Goal: Task Accomplishment & Management: Use online tool/utility

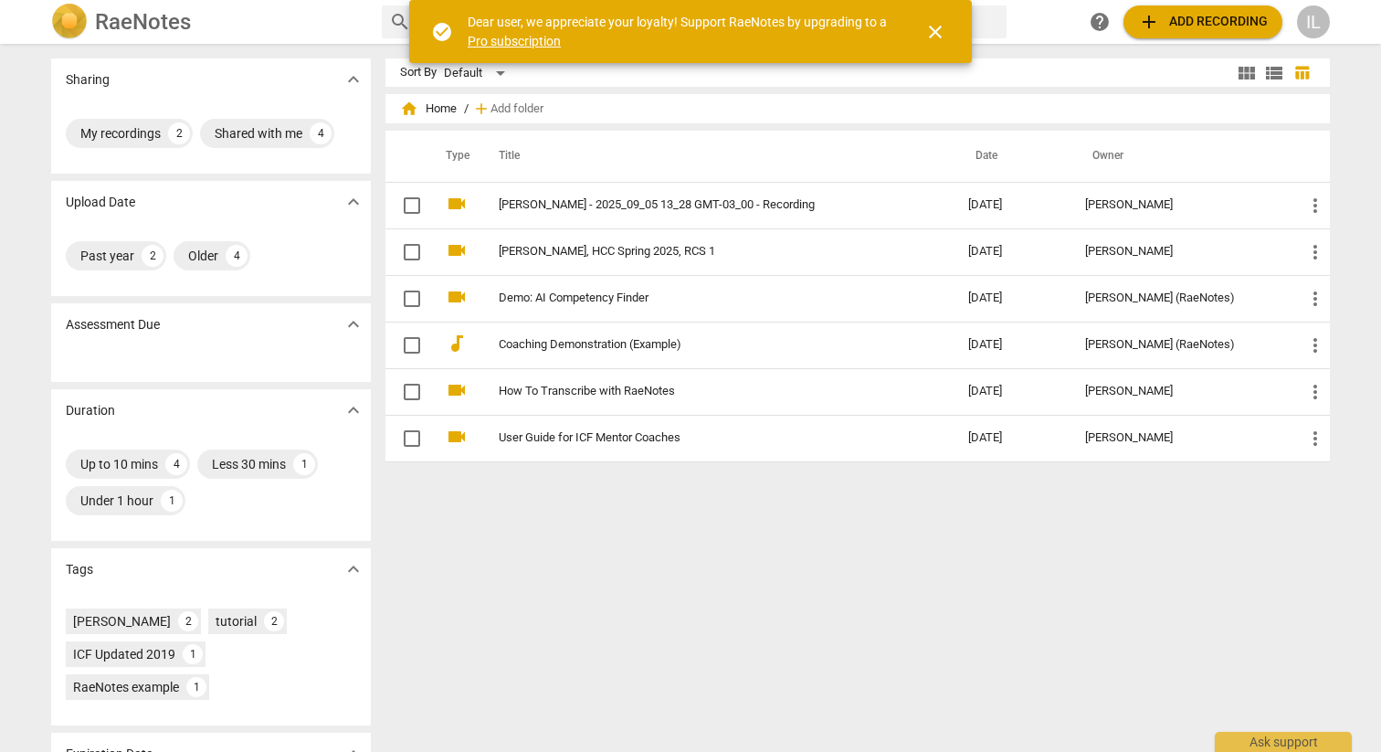
click at [936, 34] on span "close" at bounding box center [936, 32] width 22 height 22
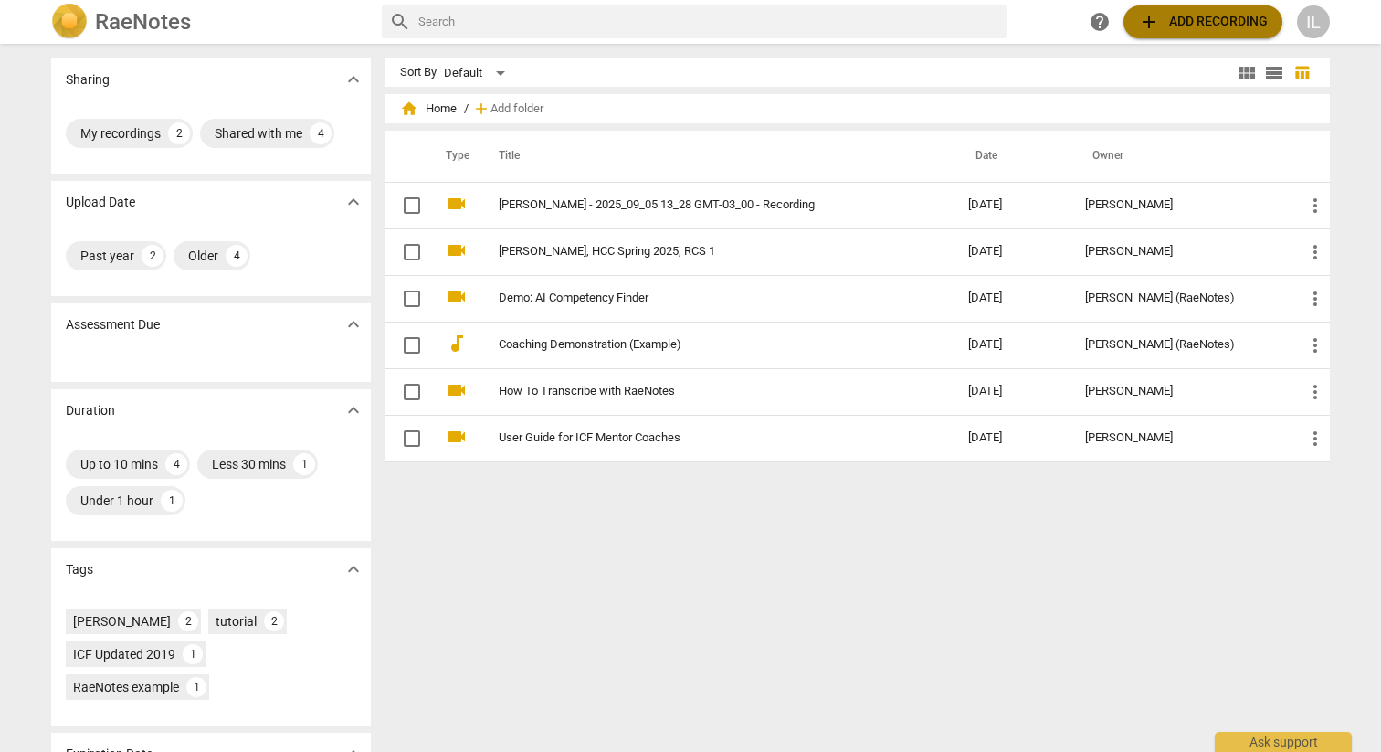
click at [1188, 25] on span "add Add recording" at bounding box center [1203, 22] width 130 height 22
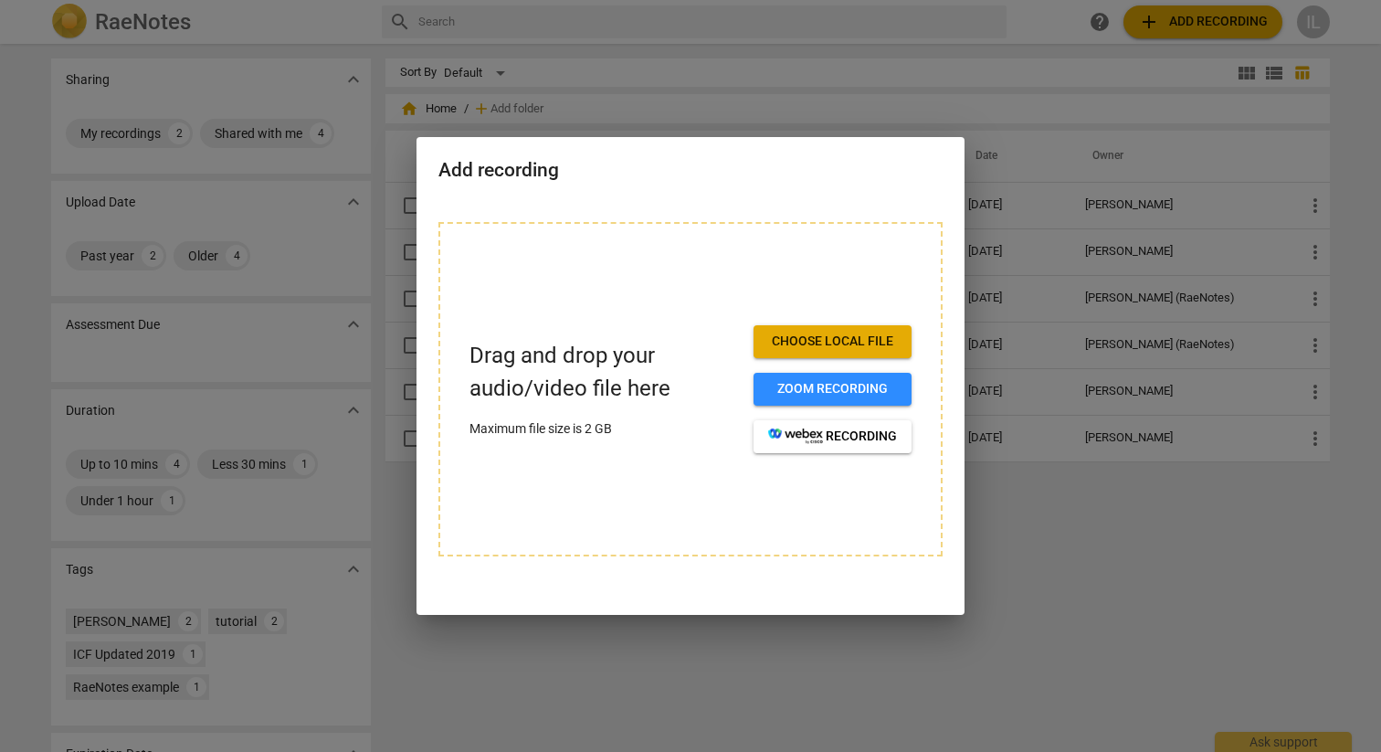
click at [844, 342] on span "Choose local file" at bounding box center [832, 342] width 129 height 18
click at [825, 346] on span "Choose local file" at bounding box center [832, 342] width 129 height 18
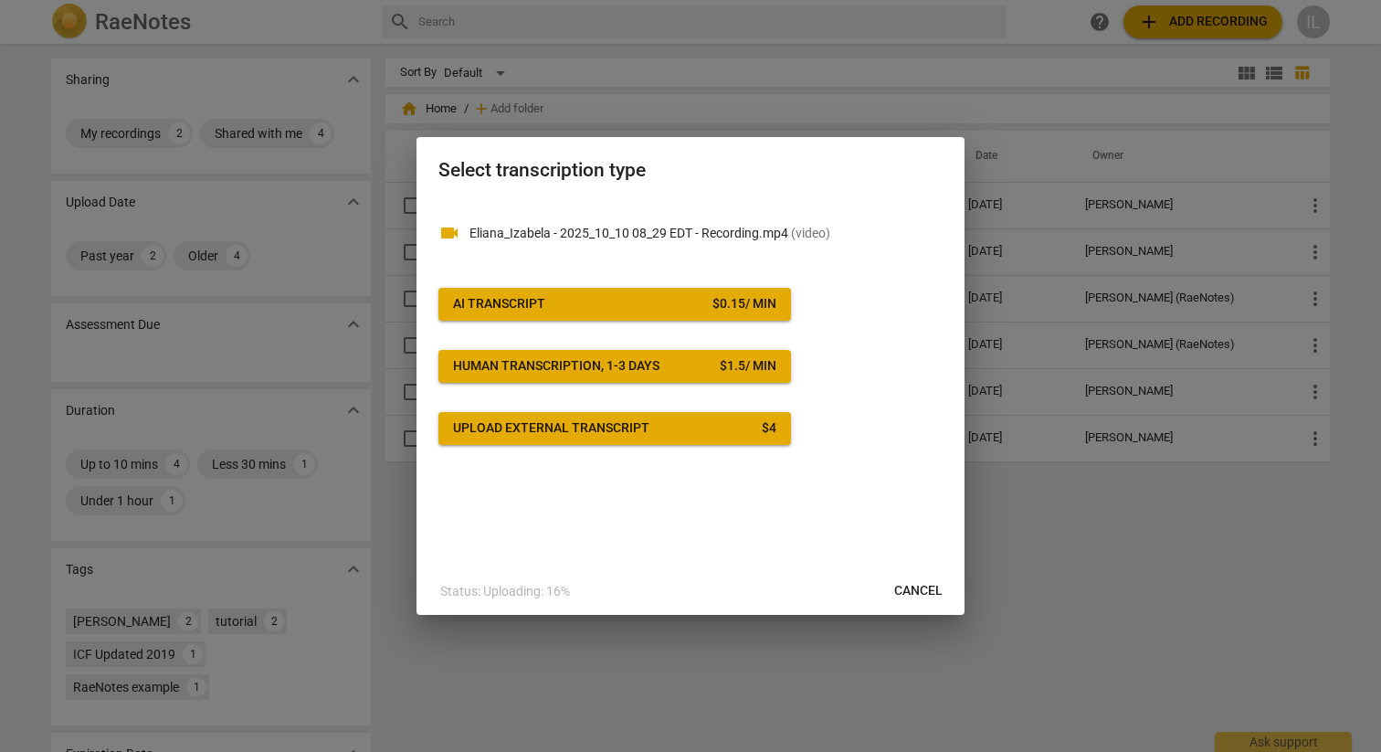
click at [580, 302] on span "AI Transcript $ 0.15 / min" at bounding box center [614, 304] width 323 height 18
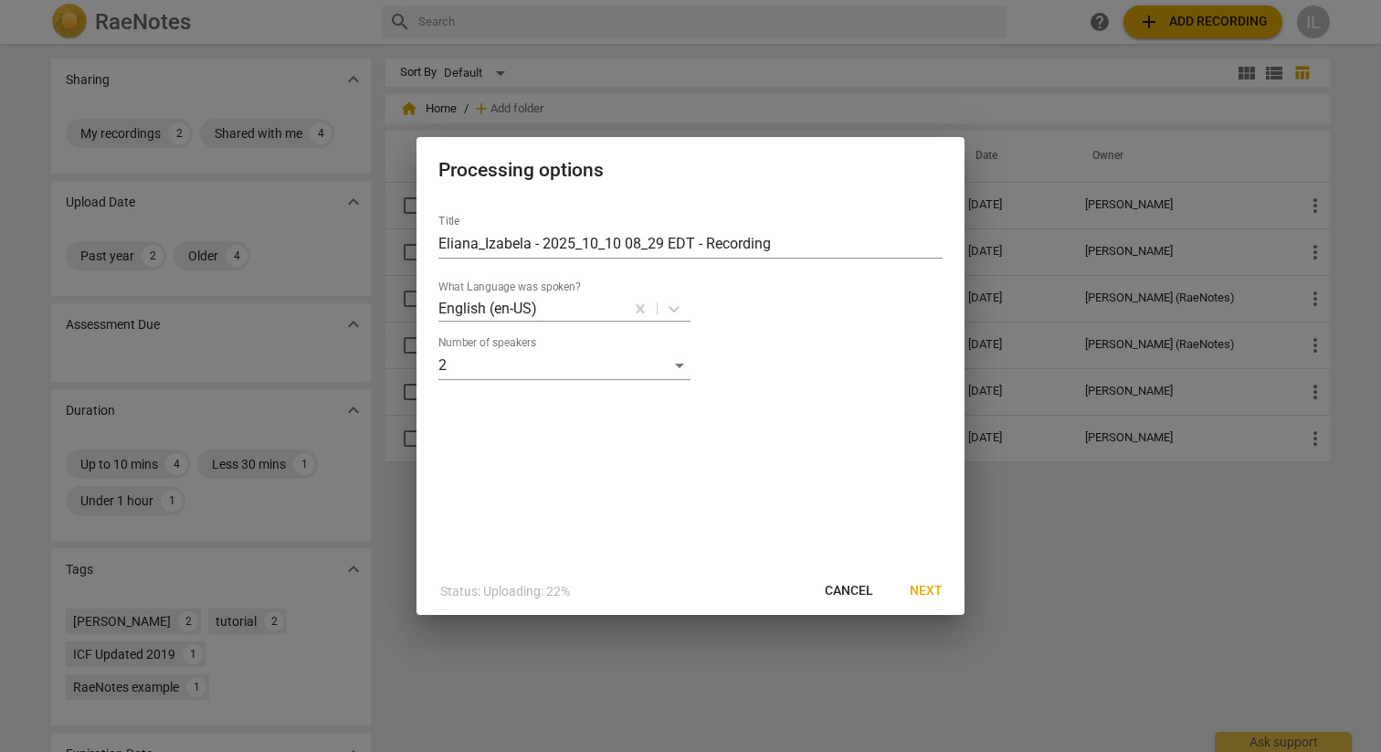
click at [926, 589] on span "Next" at bounding box center [926, 591] width 33 height 18
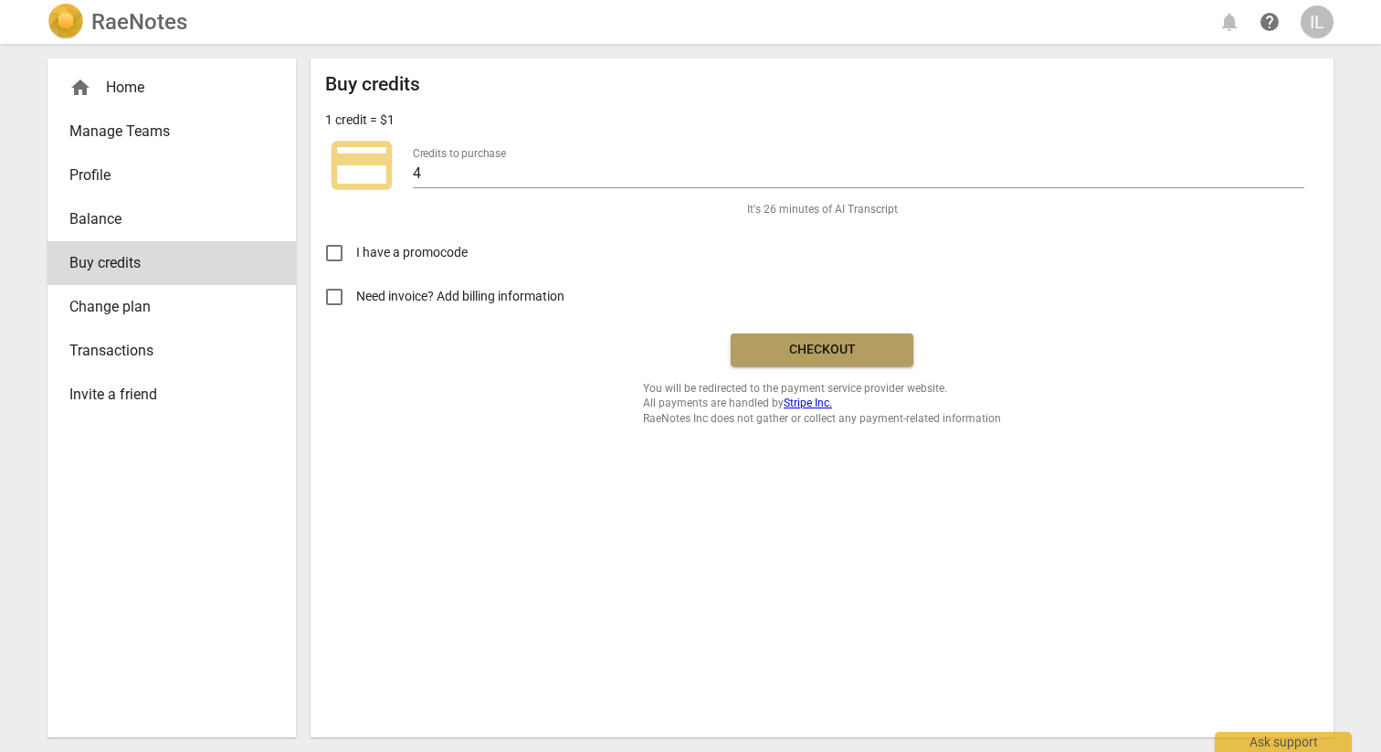
click at [818, 349] on span "Checkout" at bounding box center [821, 350] width 153 height 18
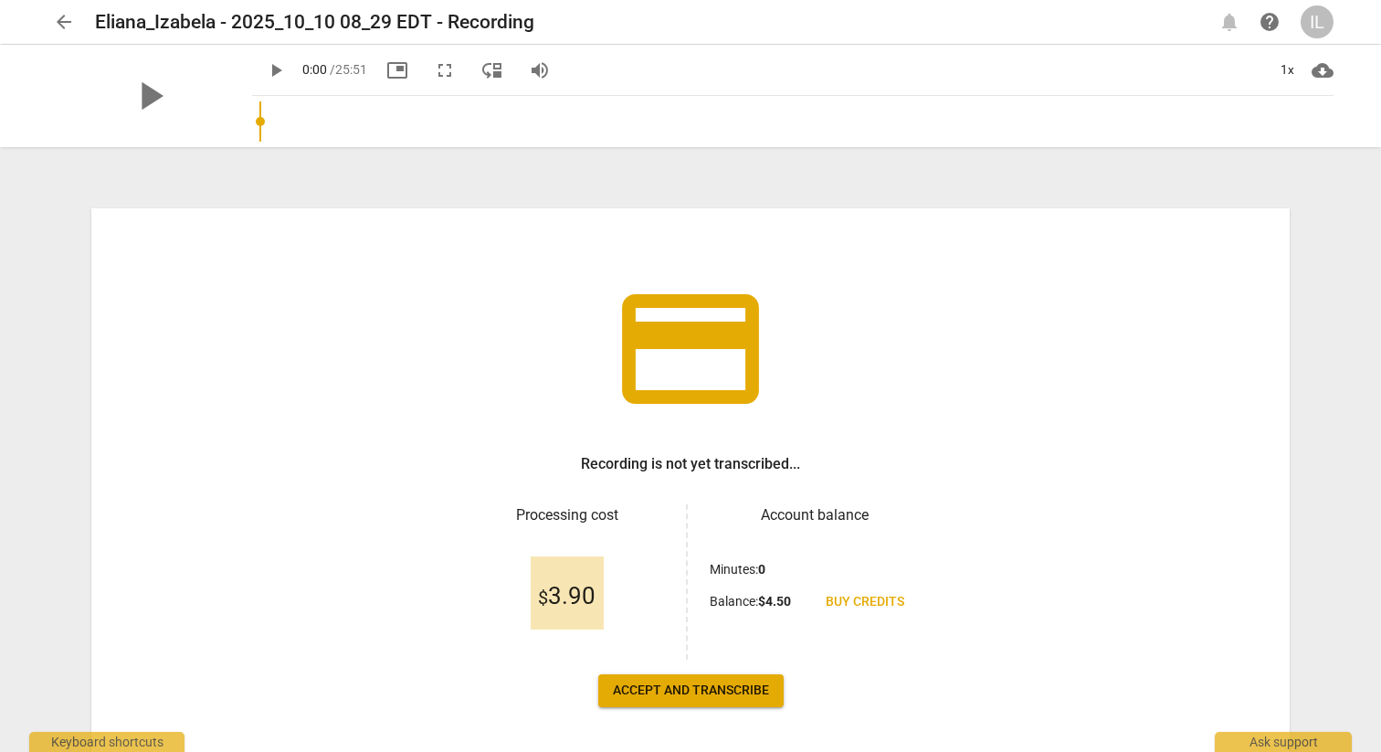
click at [689, 692] on span "Accept and transcribe" at bounding box center [691, 691] width 156 height 18
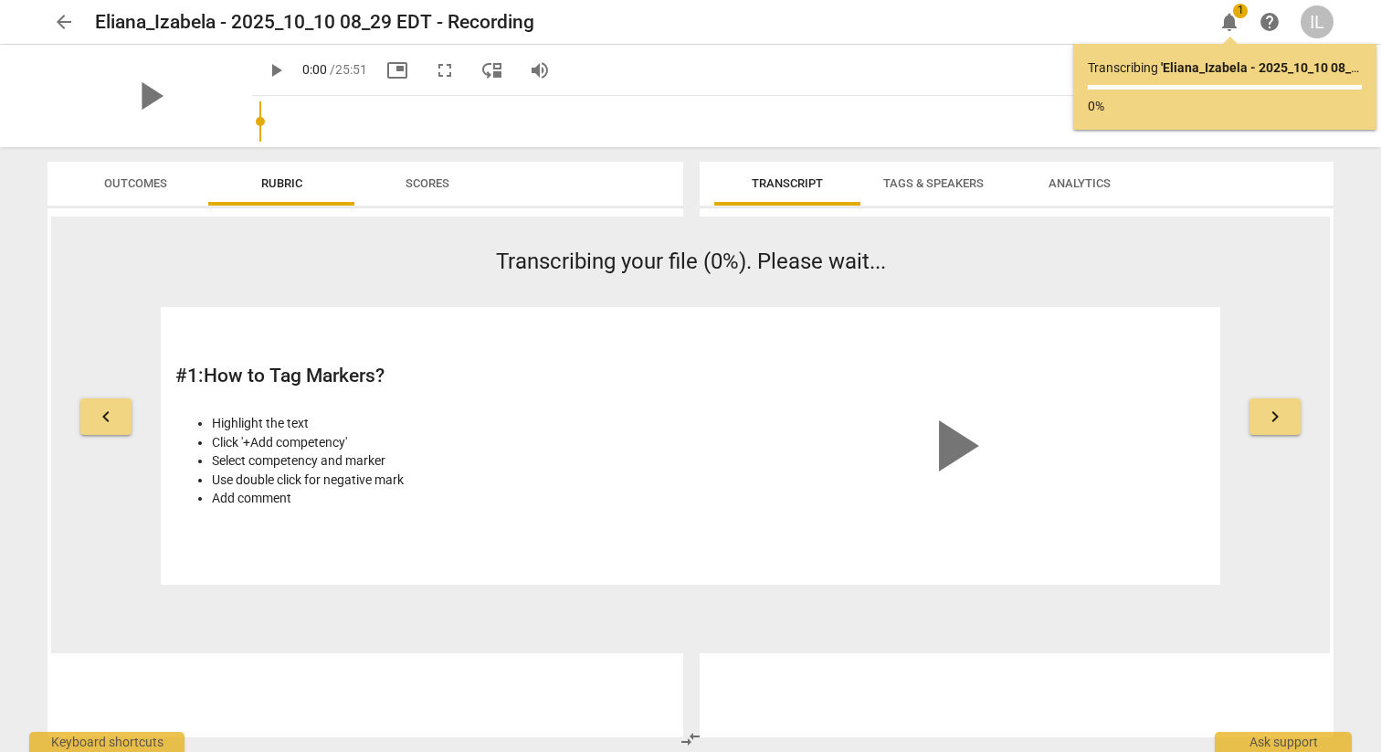
click at [943, 185] on span "Tags & Speakers" at bounding box center [933, 183] width 100 height 14
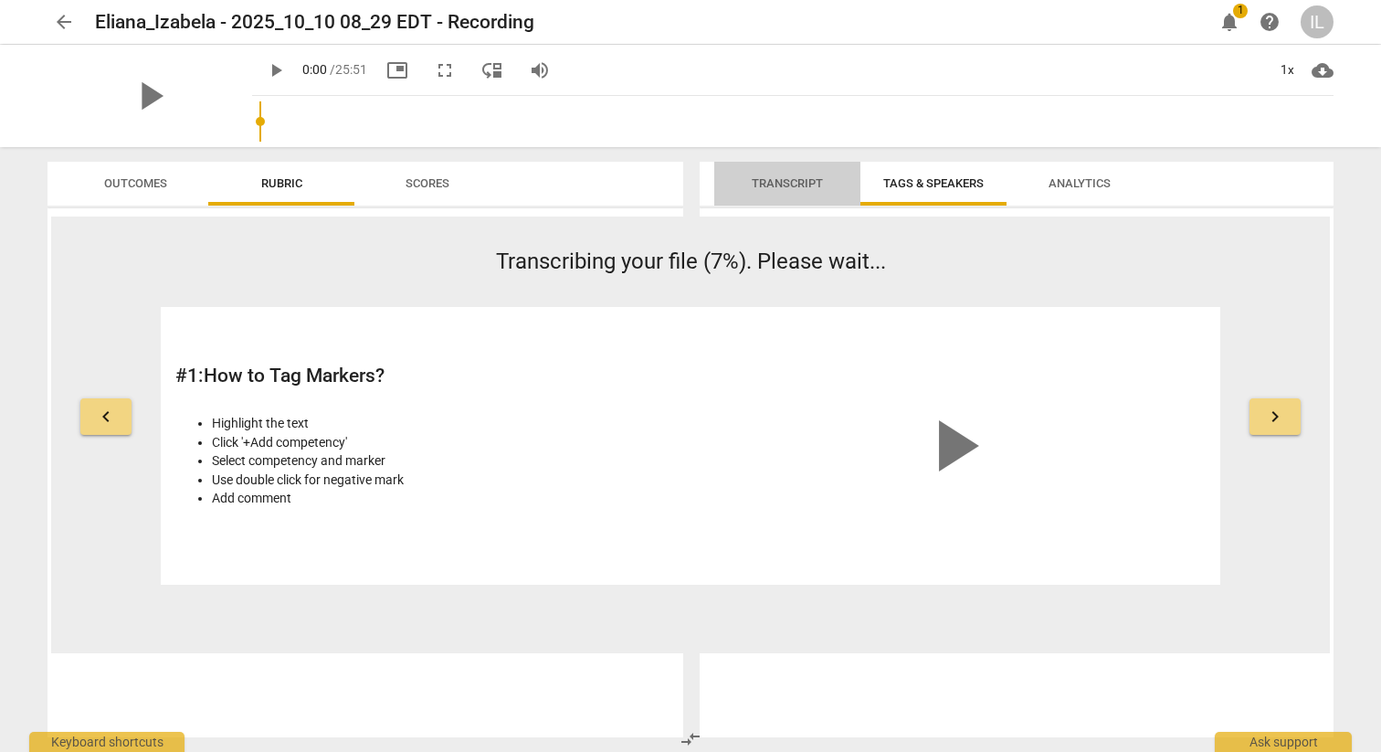
click at [792, 184] on span "Transcript" at bounding box center [787, 183] width 71 height 14
click at [1273, 412] on span "keyboard_arrow_right" at bounding box center [1275, 417] width 22 height 22
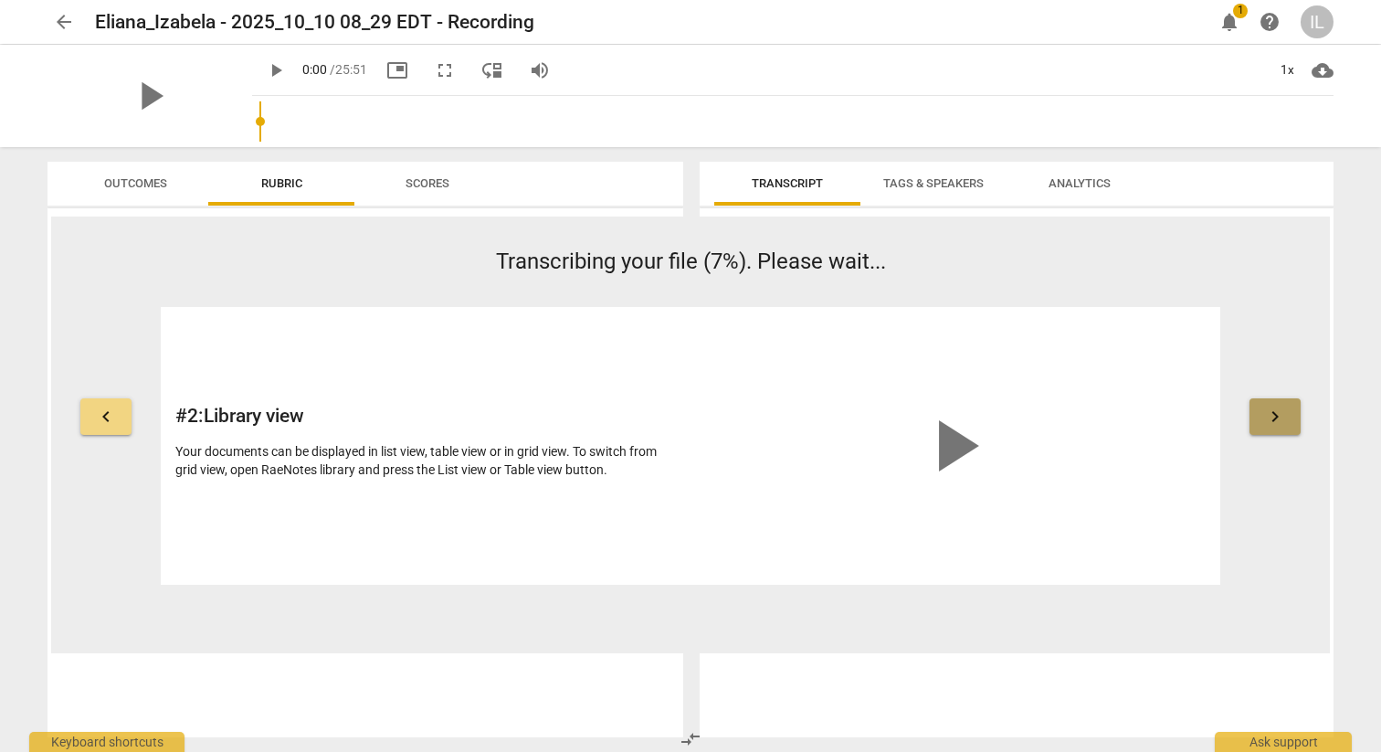
click at [1273, 412] on span "keyboard_arrow_right" at bounding box center [1275, 417] width 22 height 22
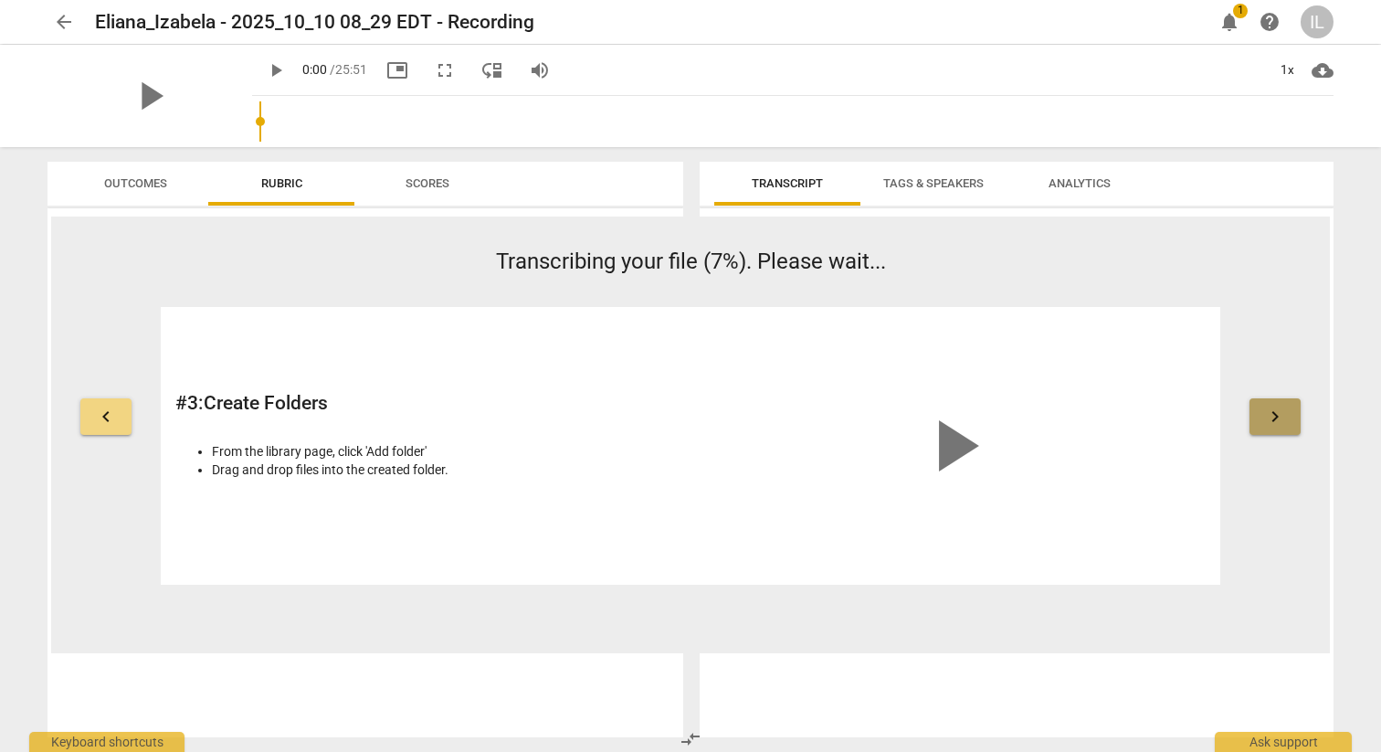
click at [1273, 412] on span "keyboard_arrow_right" at bounding box center [1275, 417] width 22 height 22
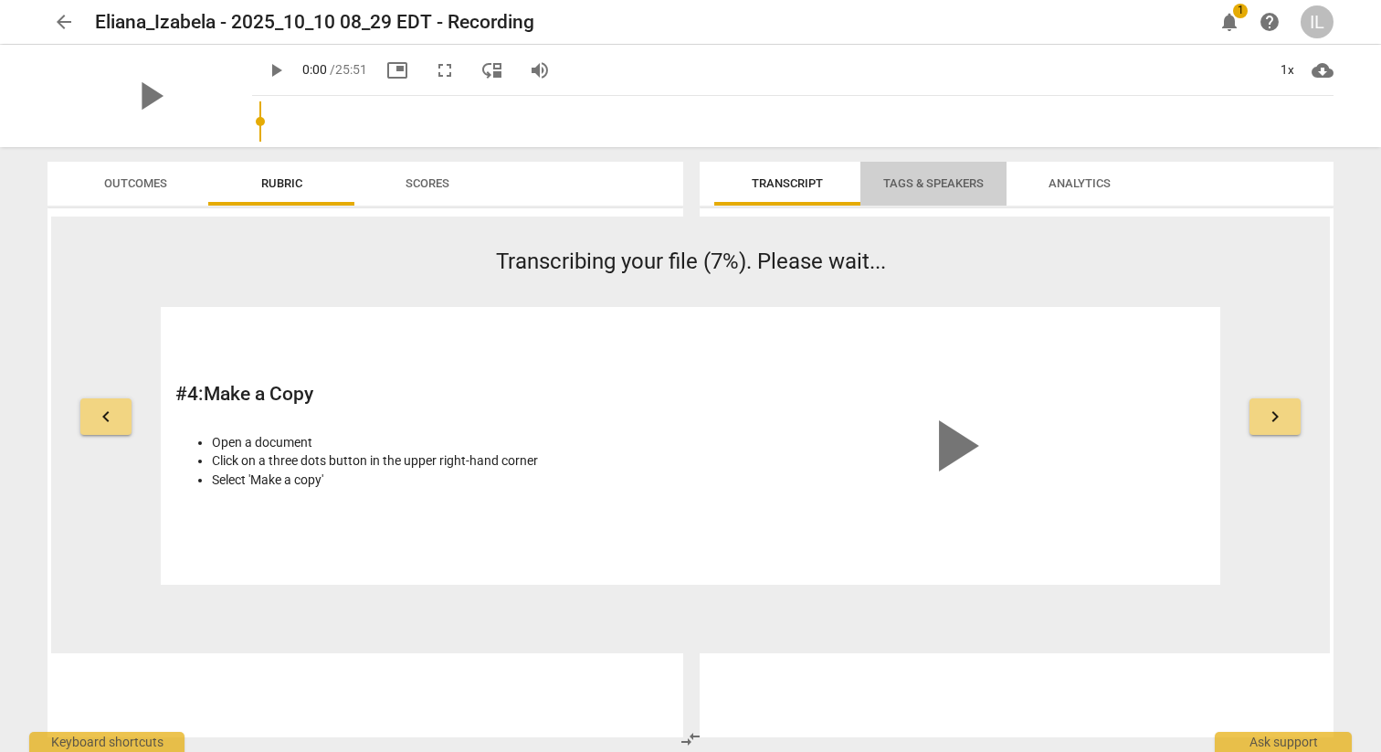
click at [937, 185] on span "Tags & Speakers" at bounding box center [933, 183] width 100 height 14
click at [803, 180] on span "Transcript" at bounding box center [787, 183] width 71 height 14
click at [1081, 185] on span "Analytics" at bounding box center [1080, 183] width 62 height 14
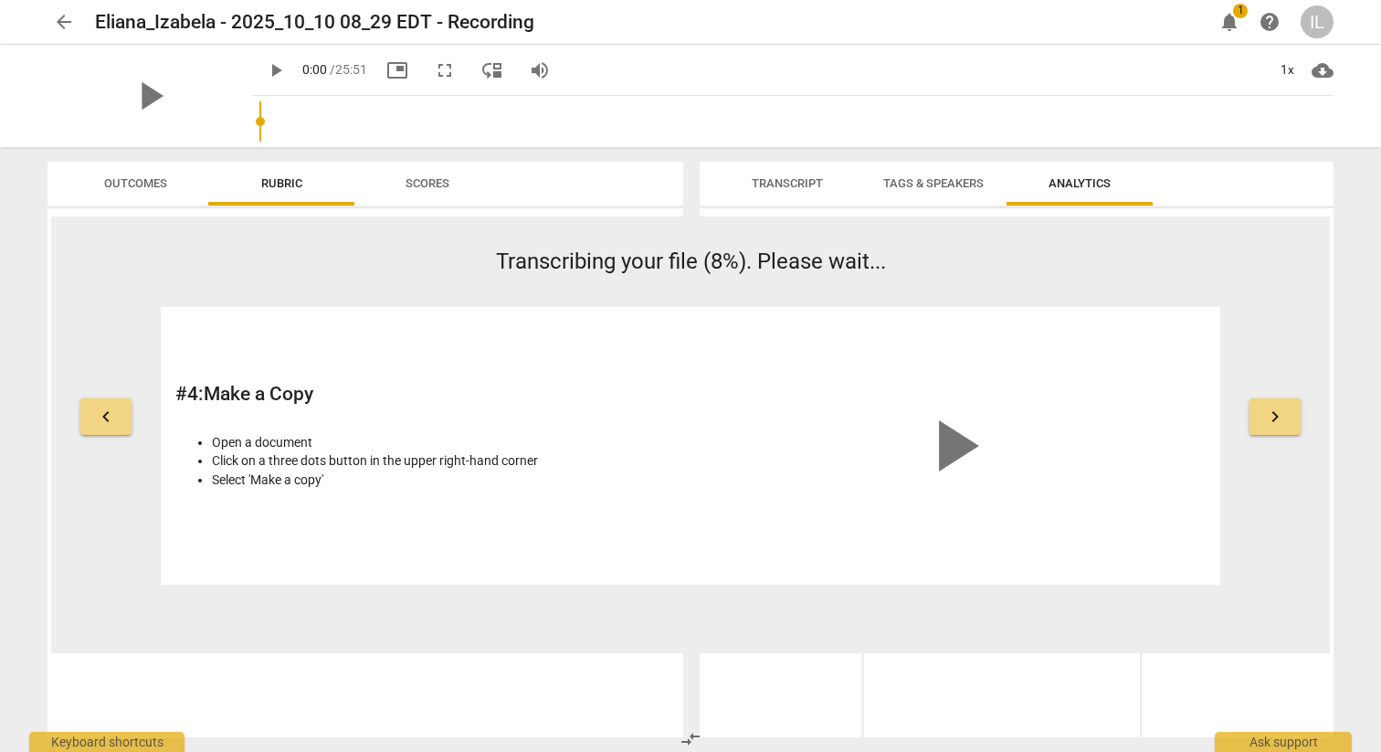
click at [948, 185] on span "Tags & Speakers" at bounding box center [933, 183] width 100 height 14
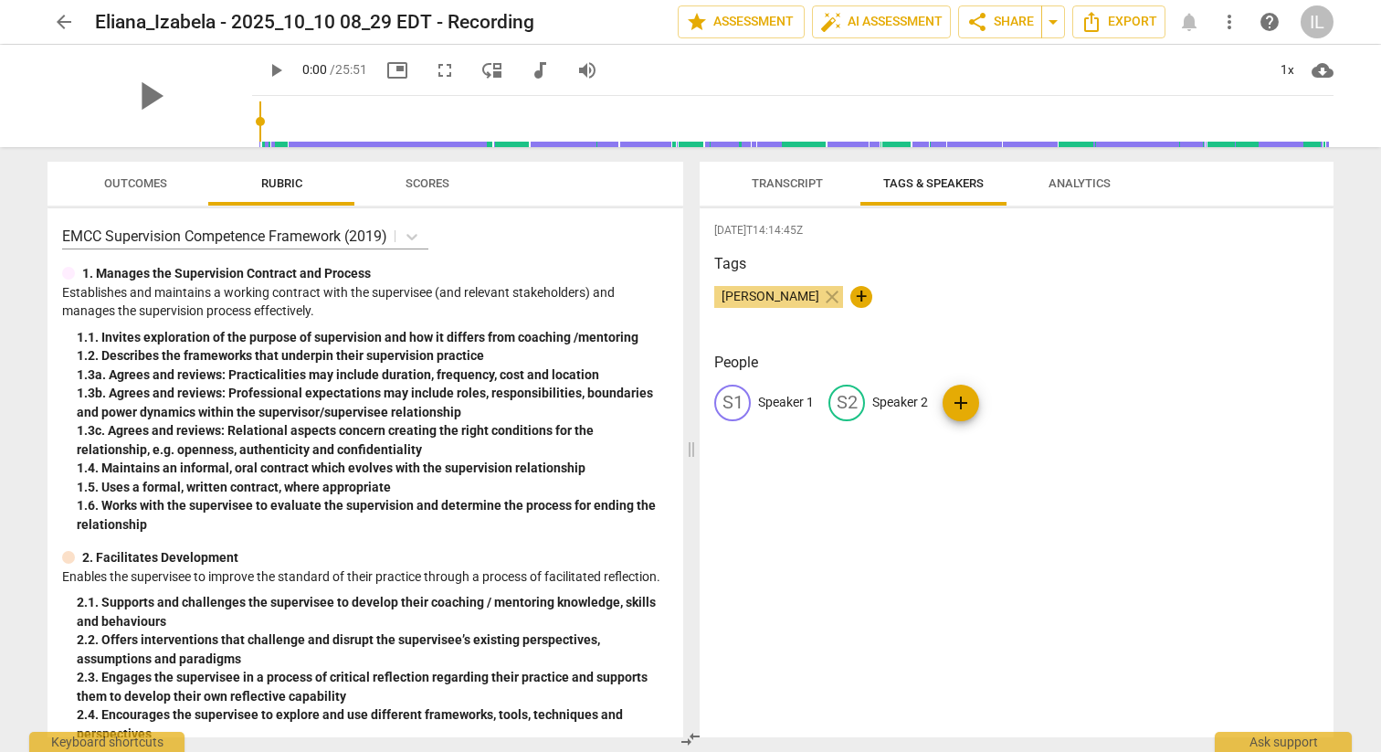
click at [788, 182] on span "Transcript" at bounding box center [787, 183] width 71 height 14
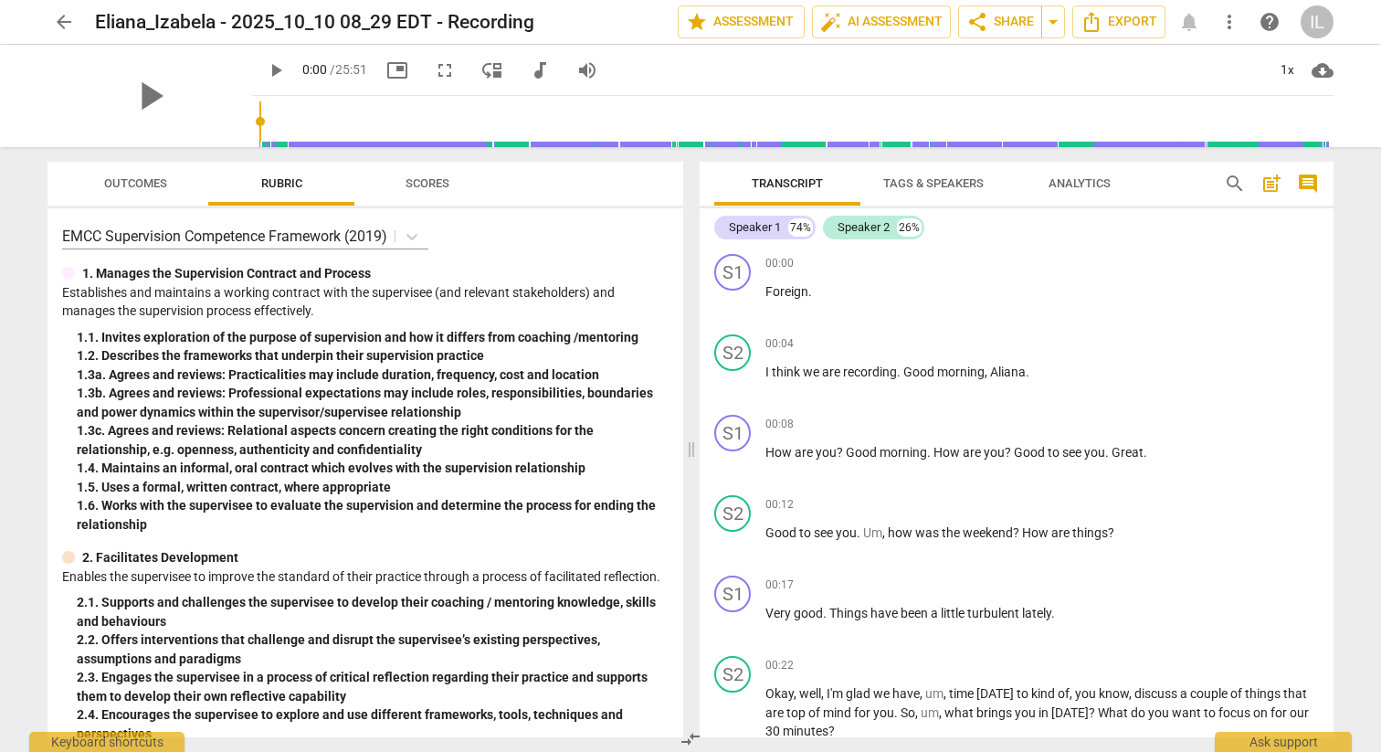
drag, startPoint x: 1327, startPoint y: 263, endPoint x: 1327, endPoint y: 220, distance: 42.9
click at [1327, 220] on div "Speaker 1 74% Speaker 2 26% S1 play_arrow pause 00:00 + Add competency keyboard…" at bounding box center [1017, 472] width 634 height 529
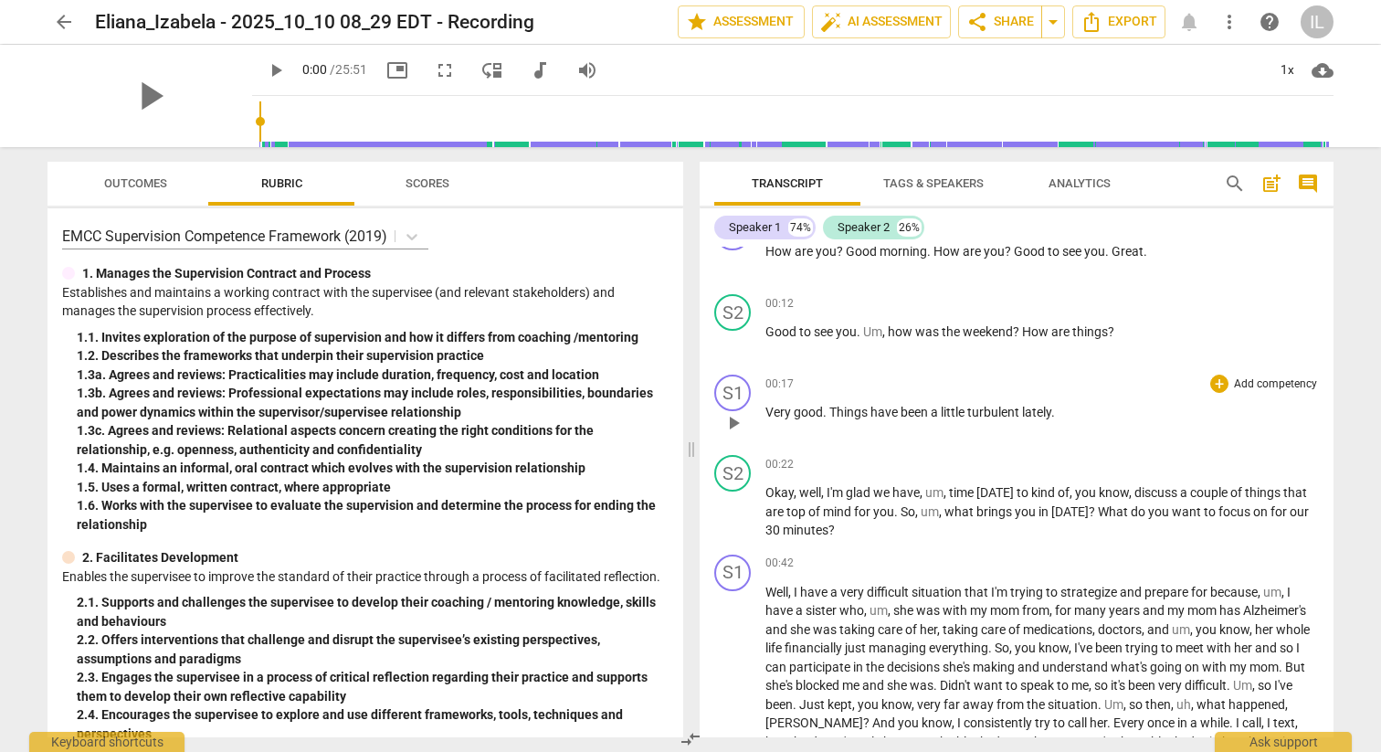
scroll to position [202, 0]
click at [929, 181] on span "Tags & Speakers" at bounding box center [933, 183] width 100 height 14
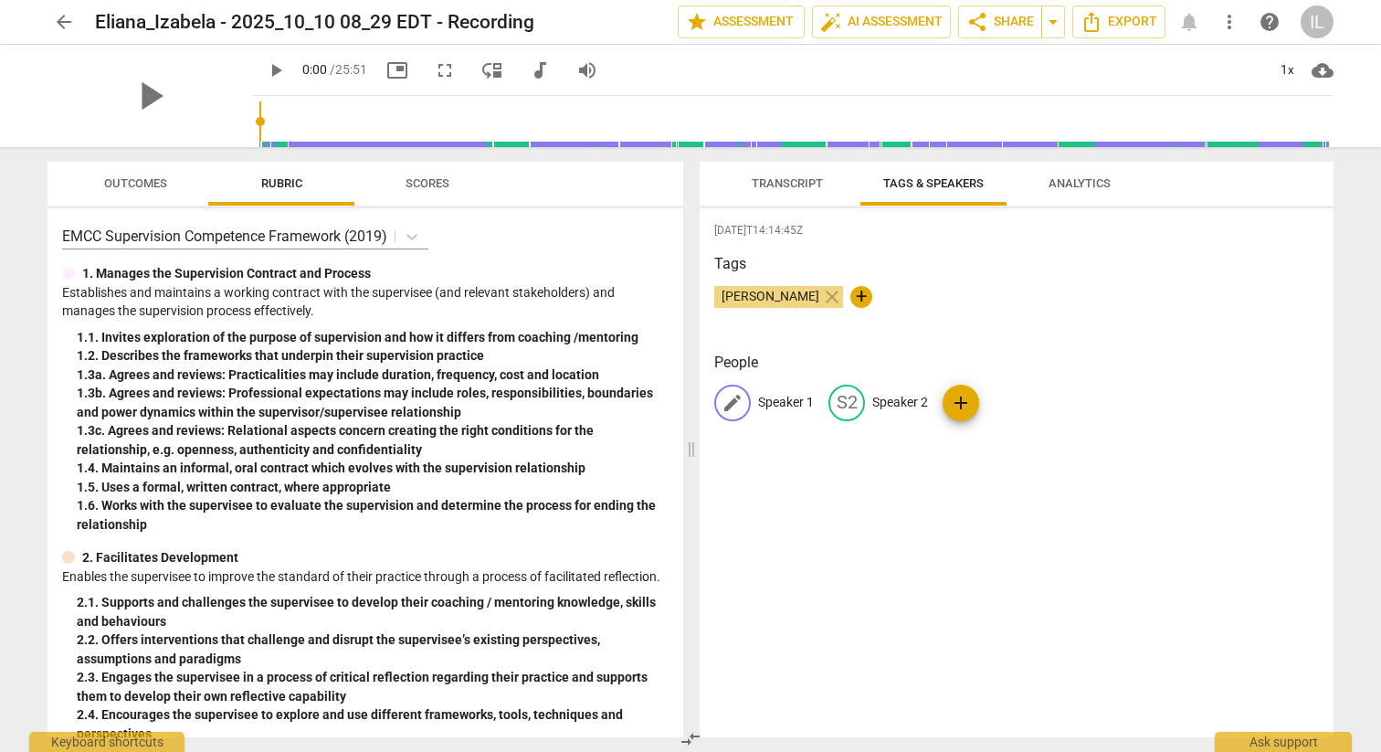
click at [782, 402] on p "Speaker 1" at bounding box center [786, 402] width 56 height 19
type input "[PERSON_NAME]"
click at [997, 407] on p "Speaker 2" at bounding box center [1019, 402] width 56 height 19
type input "Izabela"
click at [880, 487] on div "[DATE]T14:14:45Z Tags [PERSON_NAME] close + People EL [PERSON_NAME] edit [PERSO…" at bounding box center [1017, 472] width 634 height 529
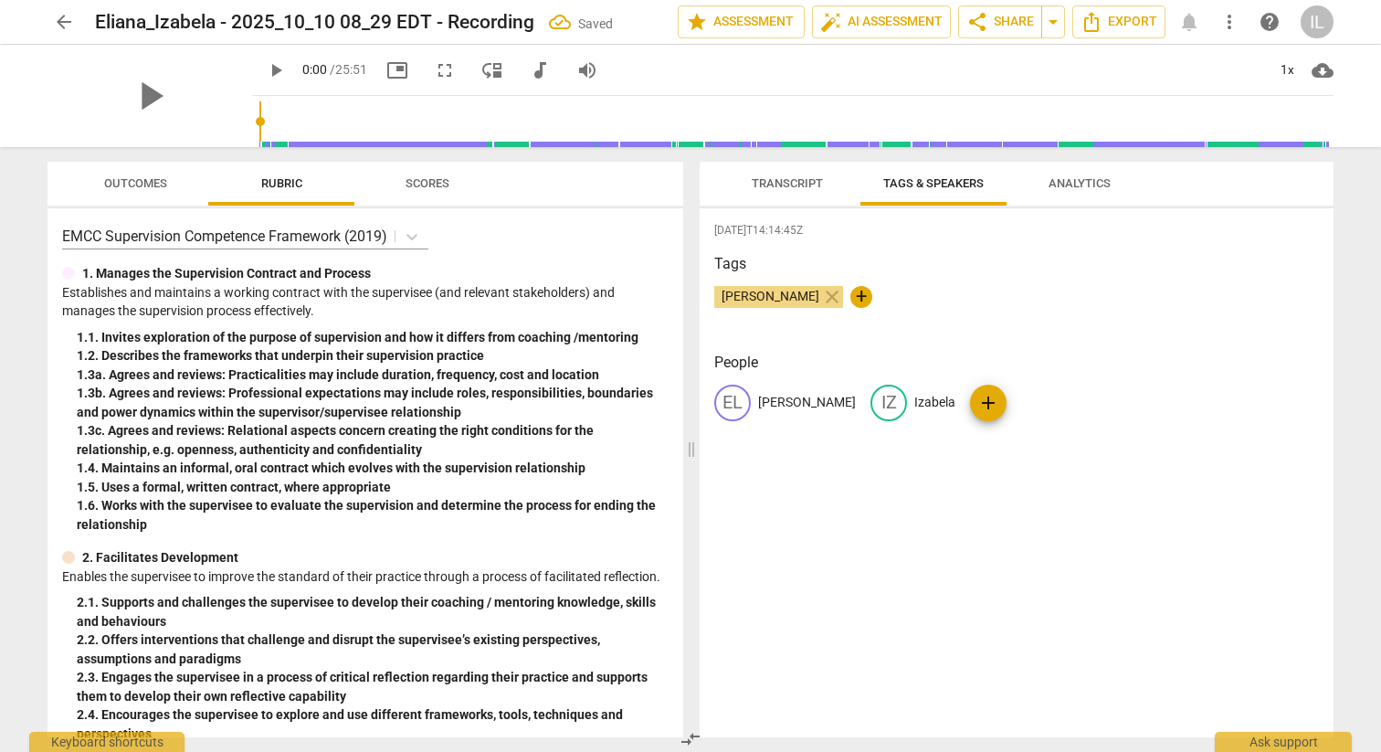
click at [803, 187] on span "Transcript" at bounding box center [787, 183] width 71 height 14
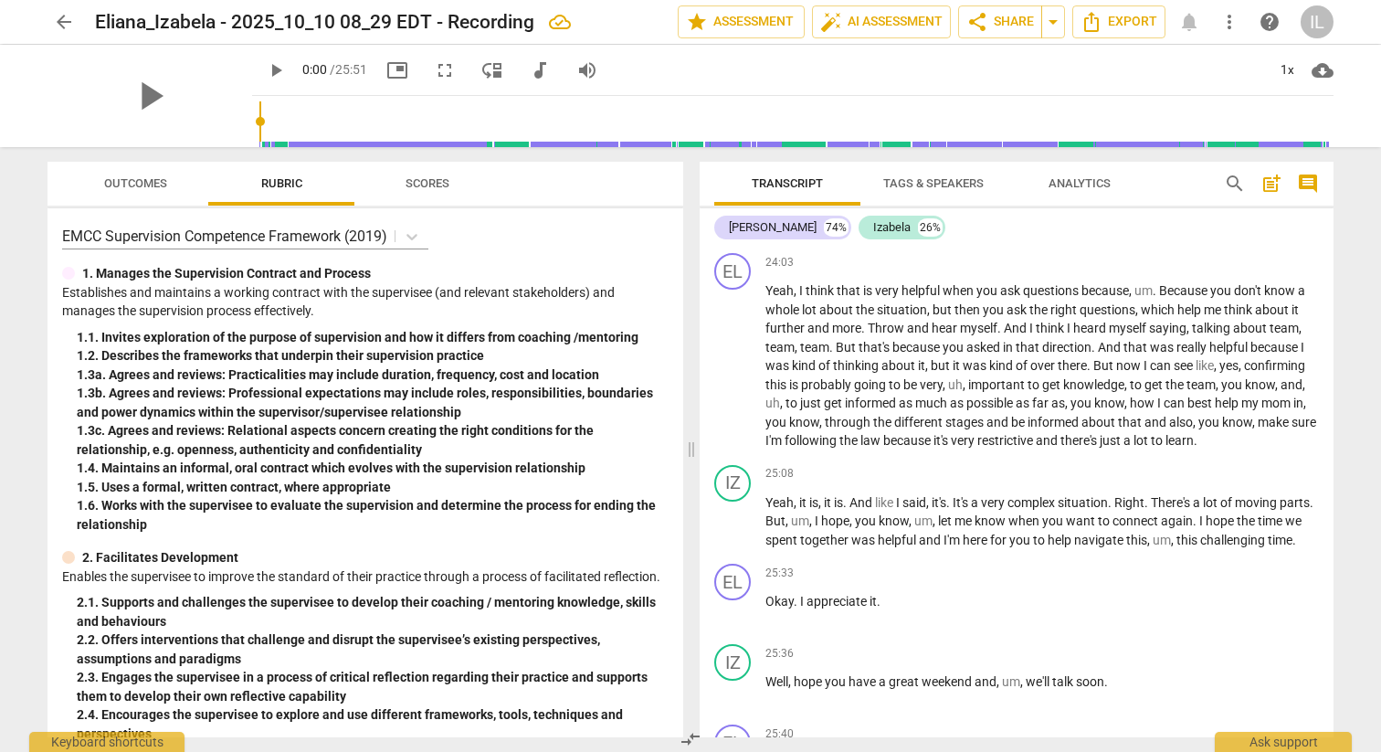
scroll to position [7810, 0]
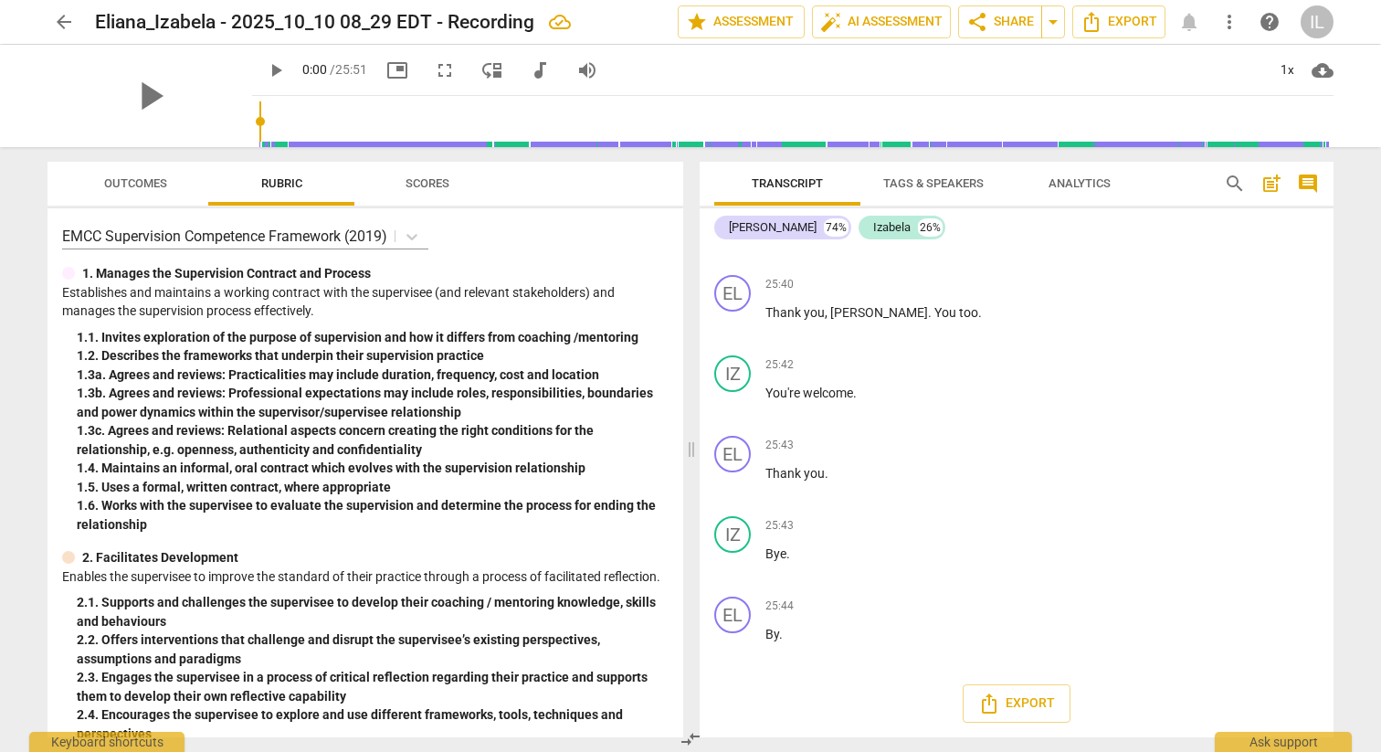
click at [950, 183] on span "Tags & Speakers" at bounding box center [933, 183] width 100 height 14
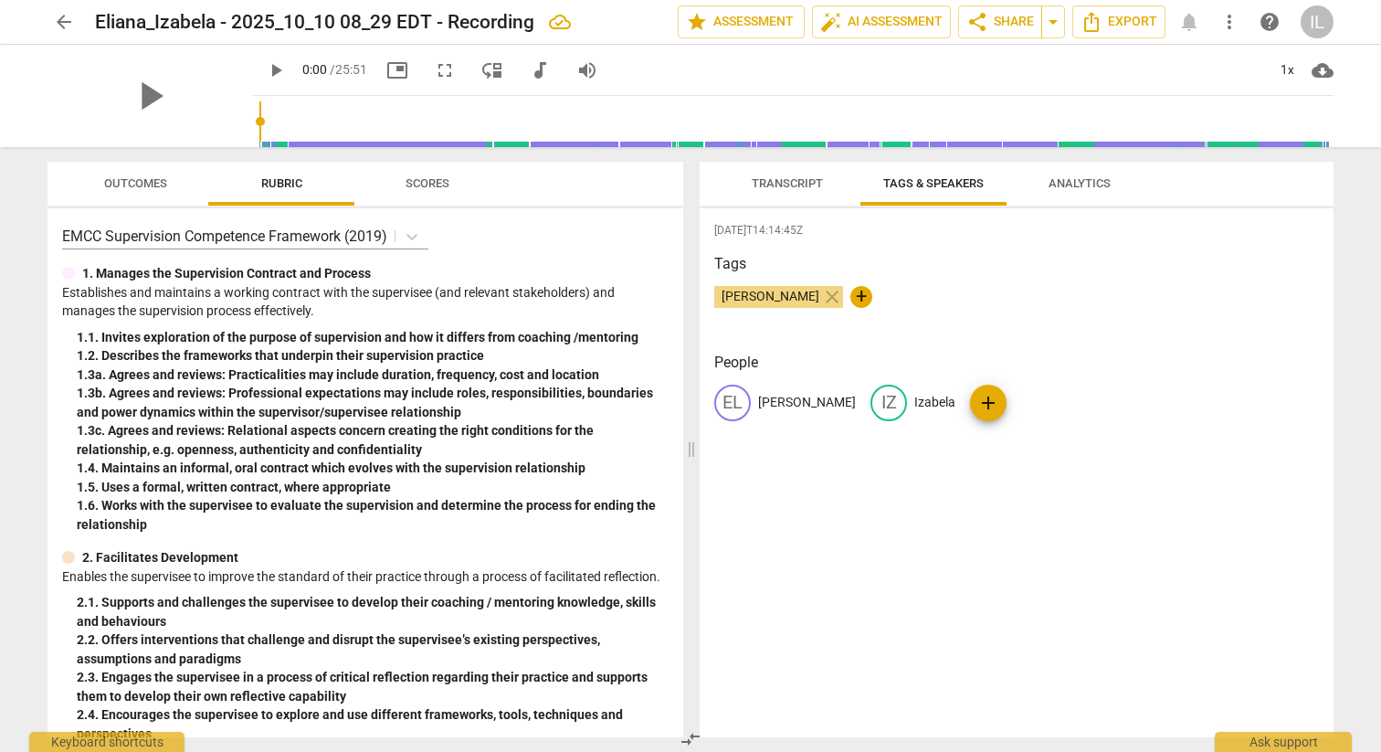
click at [1081, 187] on span "Analytics" at bounding box center [1080, 183] width 62 height 14
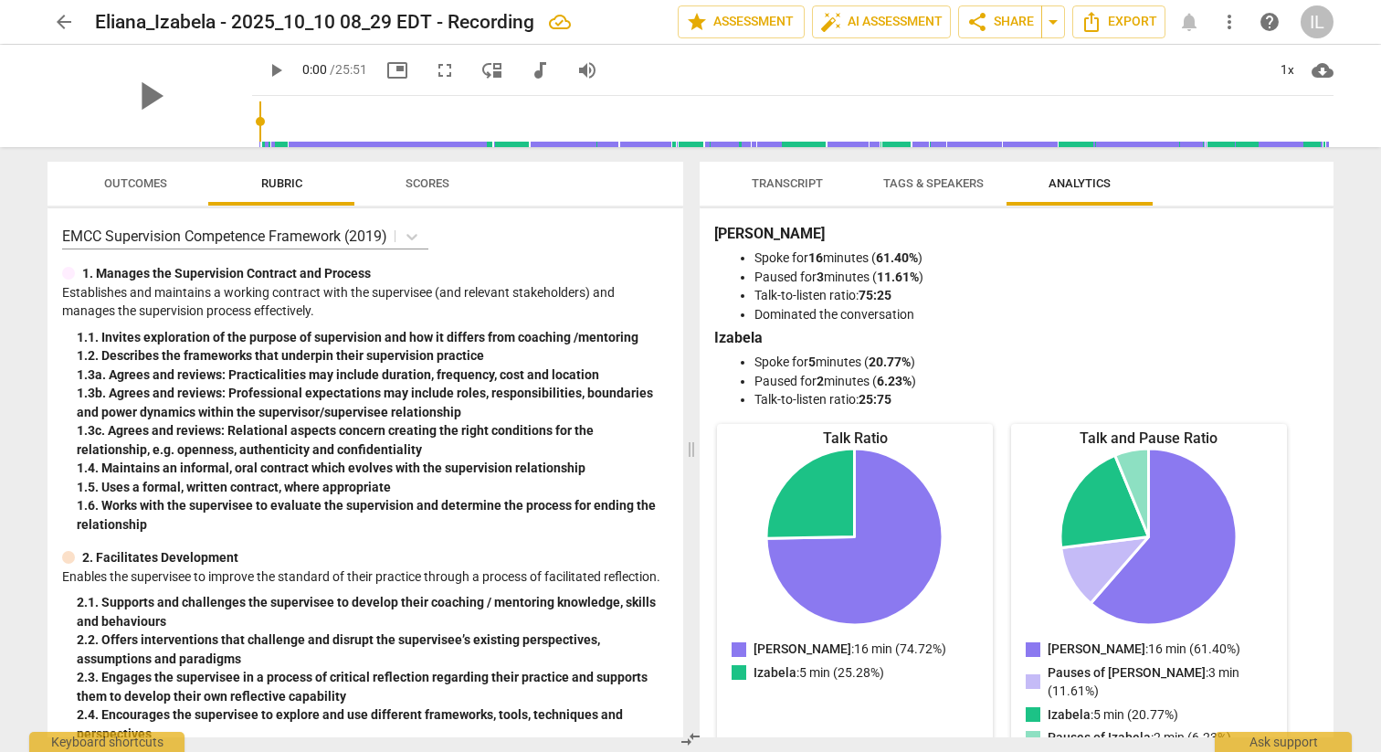
click at [777, 184] on span "Transcript" at bounding box center [787, 183] width 71 height 14
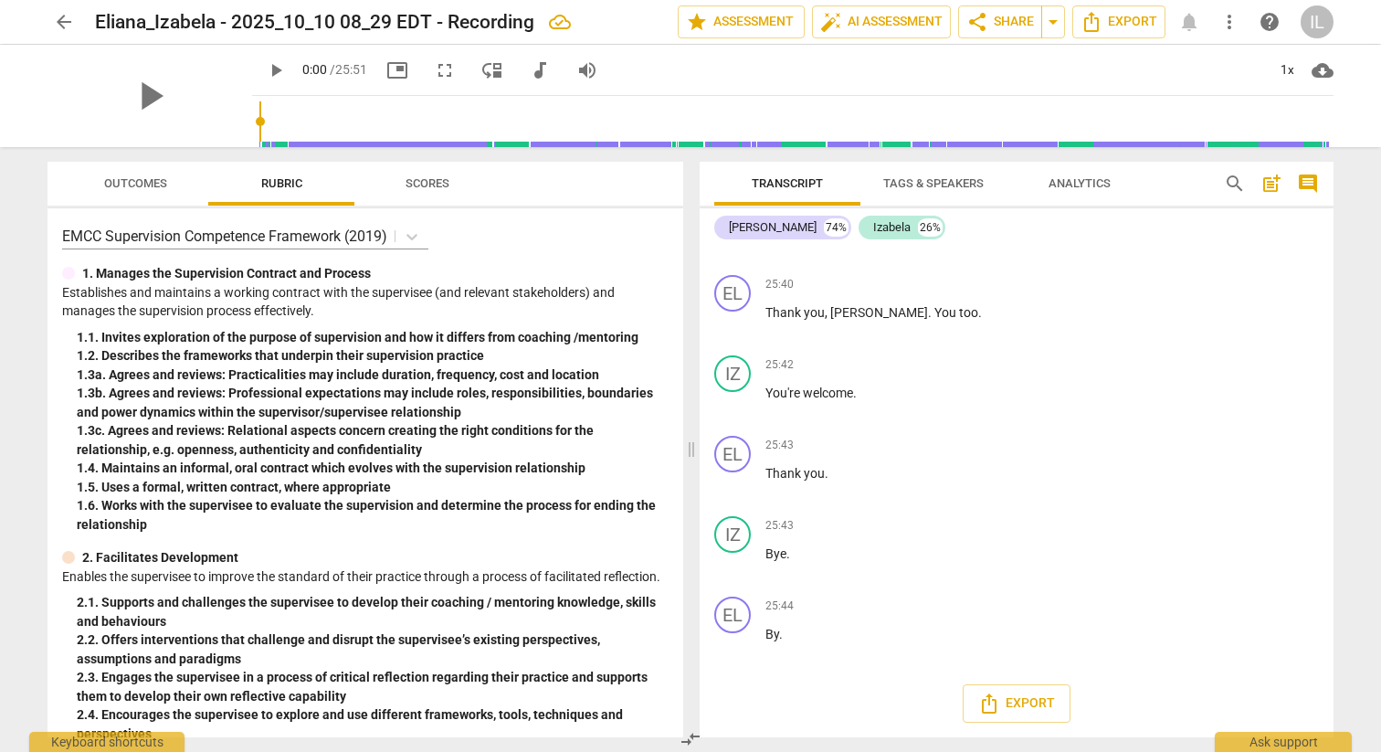
click at [944, 188] on span "Tags & Speakers" at bounding box center [933, 183] width 100 height 14
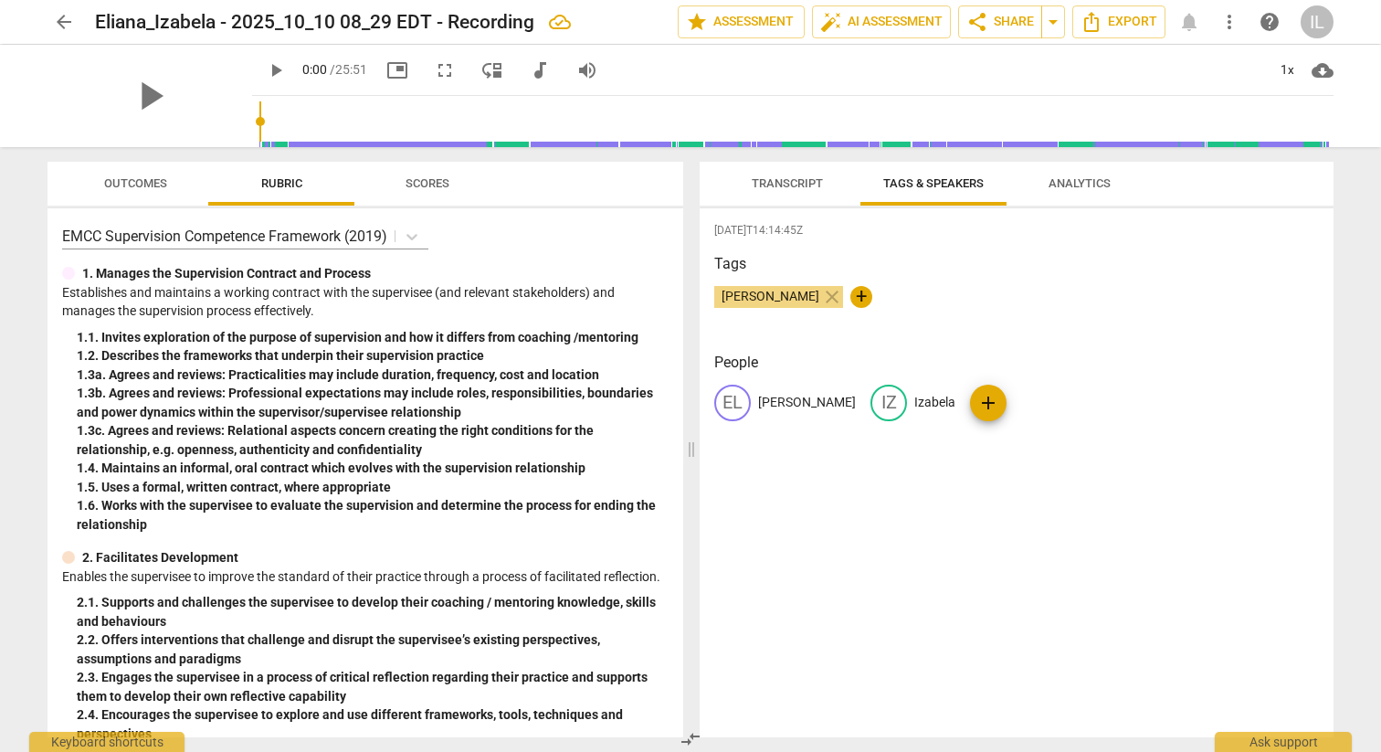
click at [813, 185] on span "Transcript" at bounding box center [787, 183] width 71 height 14
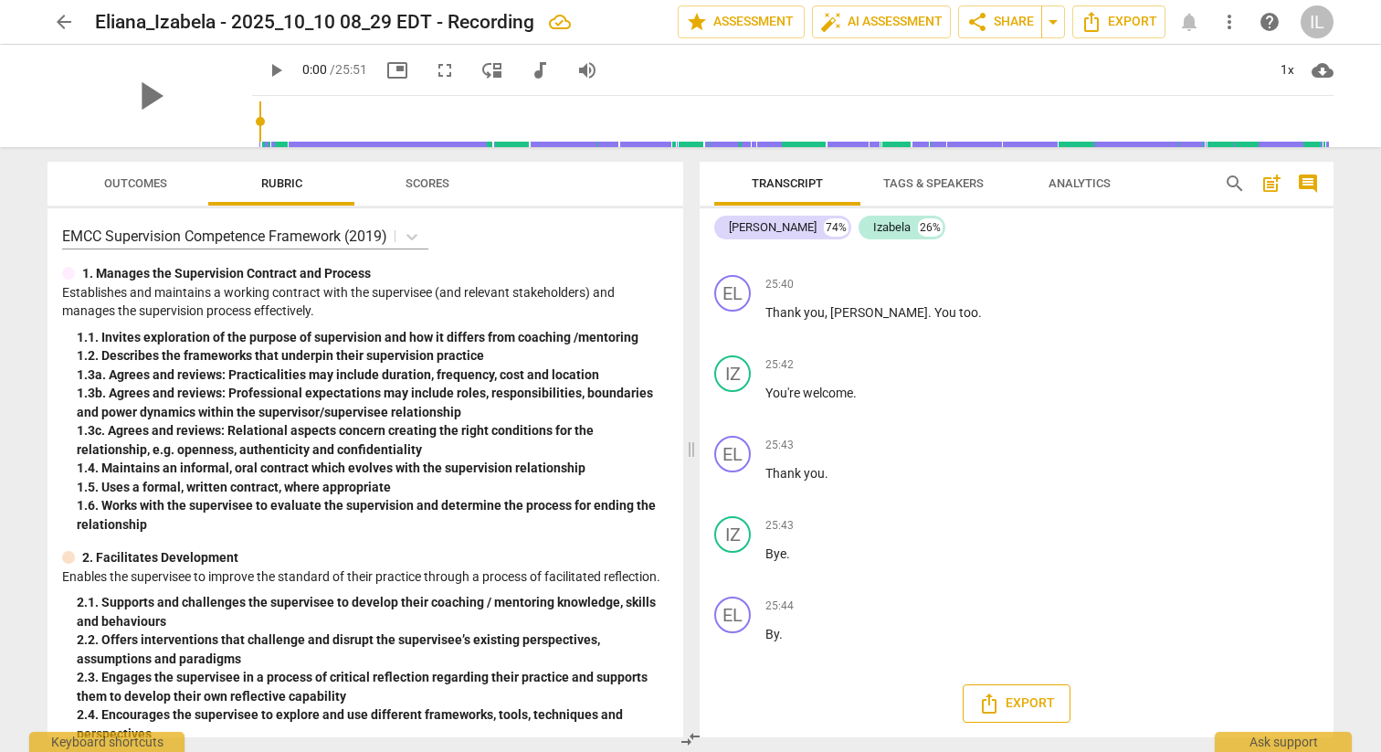
click at [1020, 704] on span "Export" at bounding box center [1016, 703] width 77 height 22
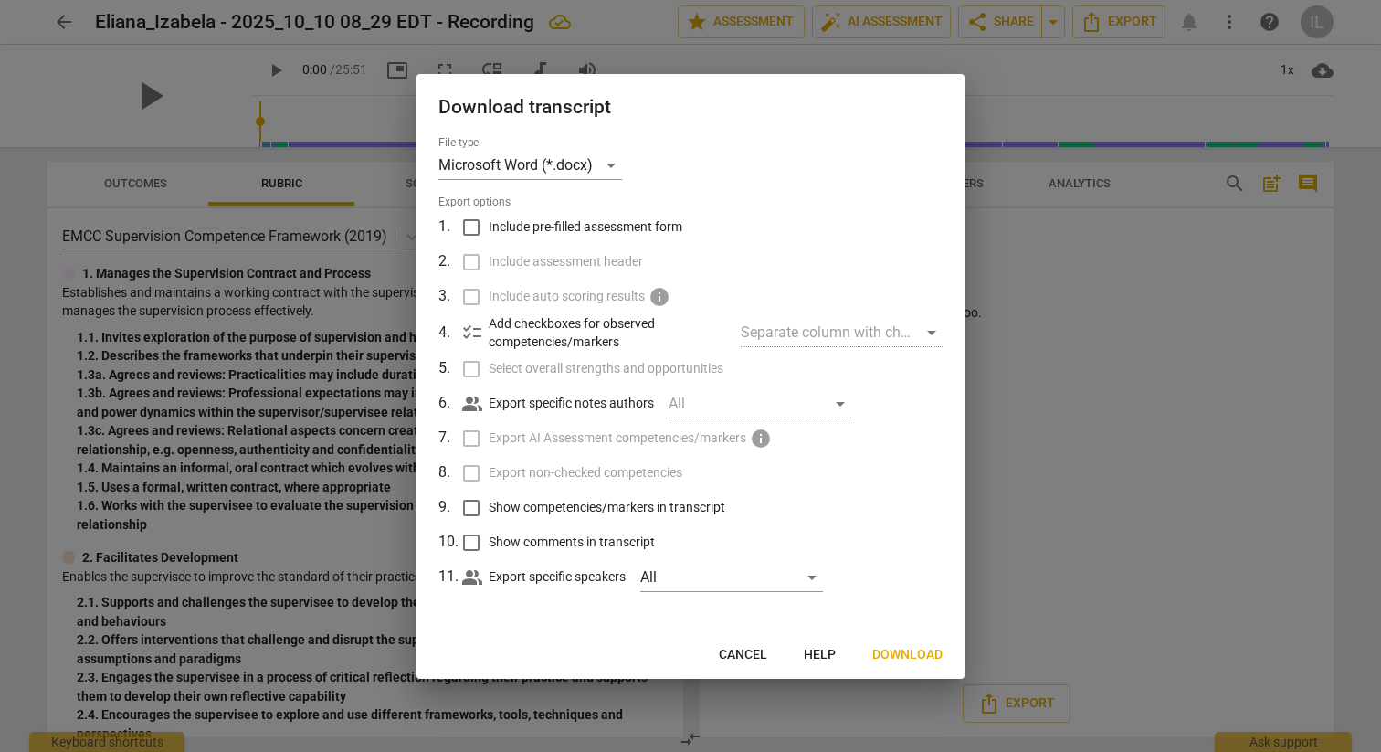
click at [899, 650] on span "Download" at bounding box center [907, 655] width 70 height 18
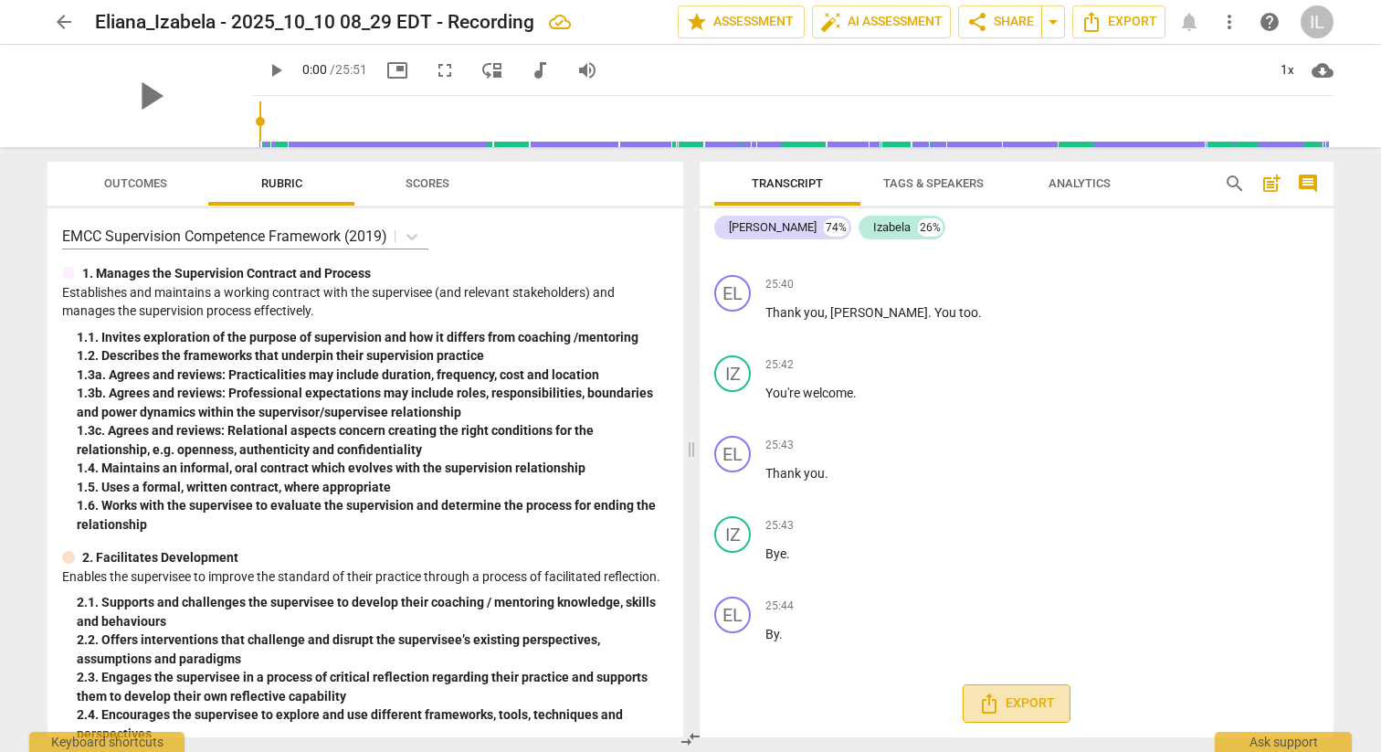
click at [1019, 703] on span "Export" at bounding box center [1016, 703] width 77 height 22
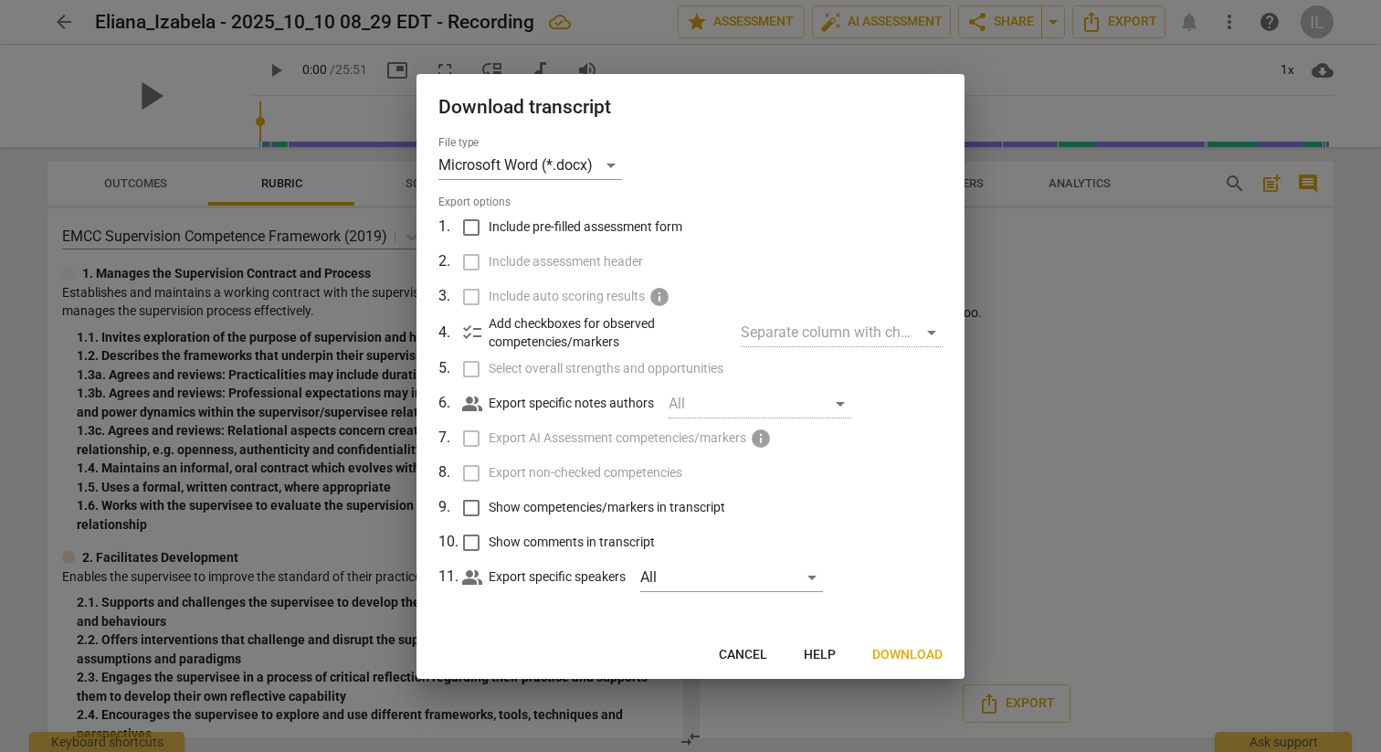
click at [749, 651] on span "Cancel" at bounding box center [743, 655] width 48 height 18
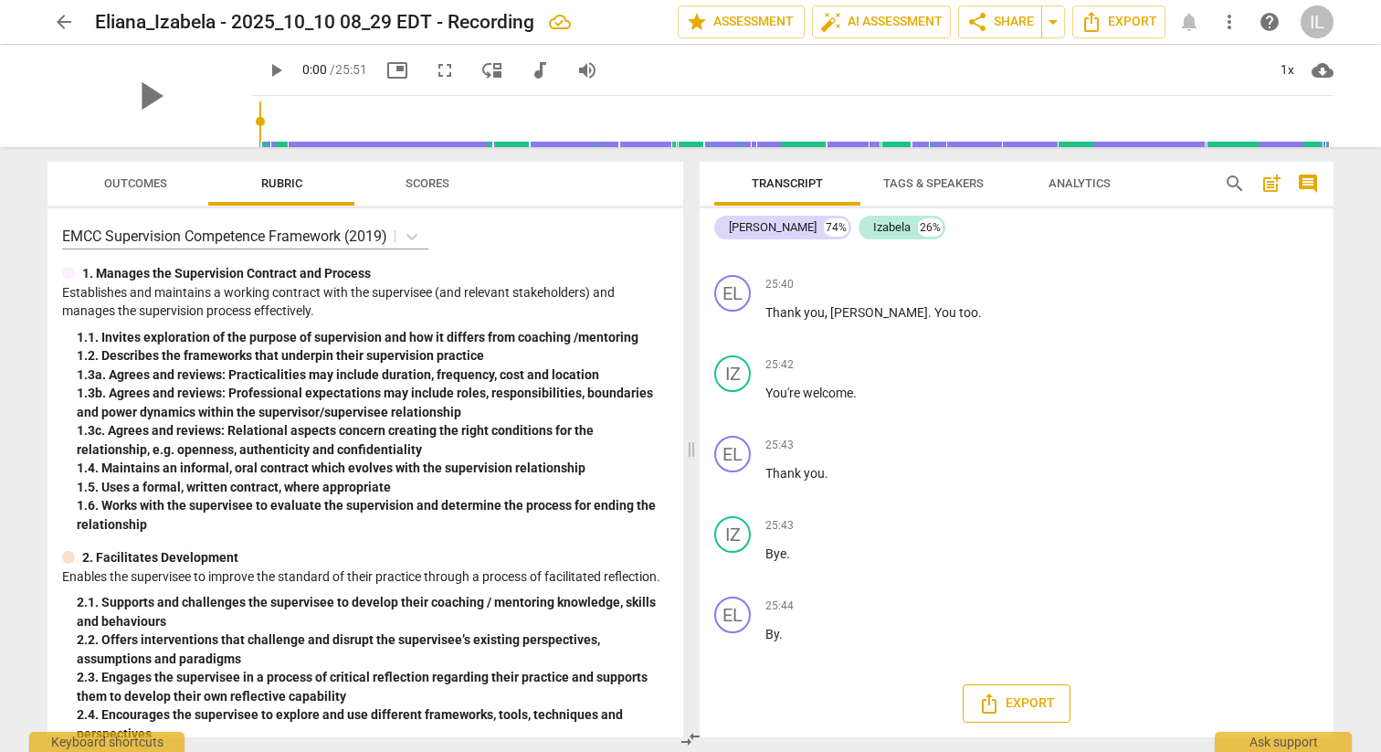
click at [1020, 701] on span "Export" at bounding box center [1016, 703] width 77 height 22
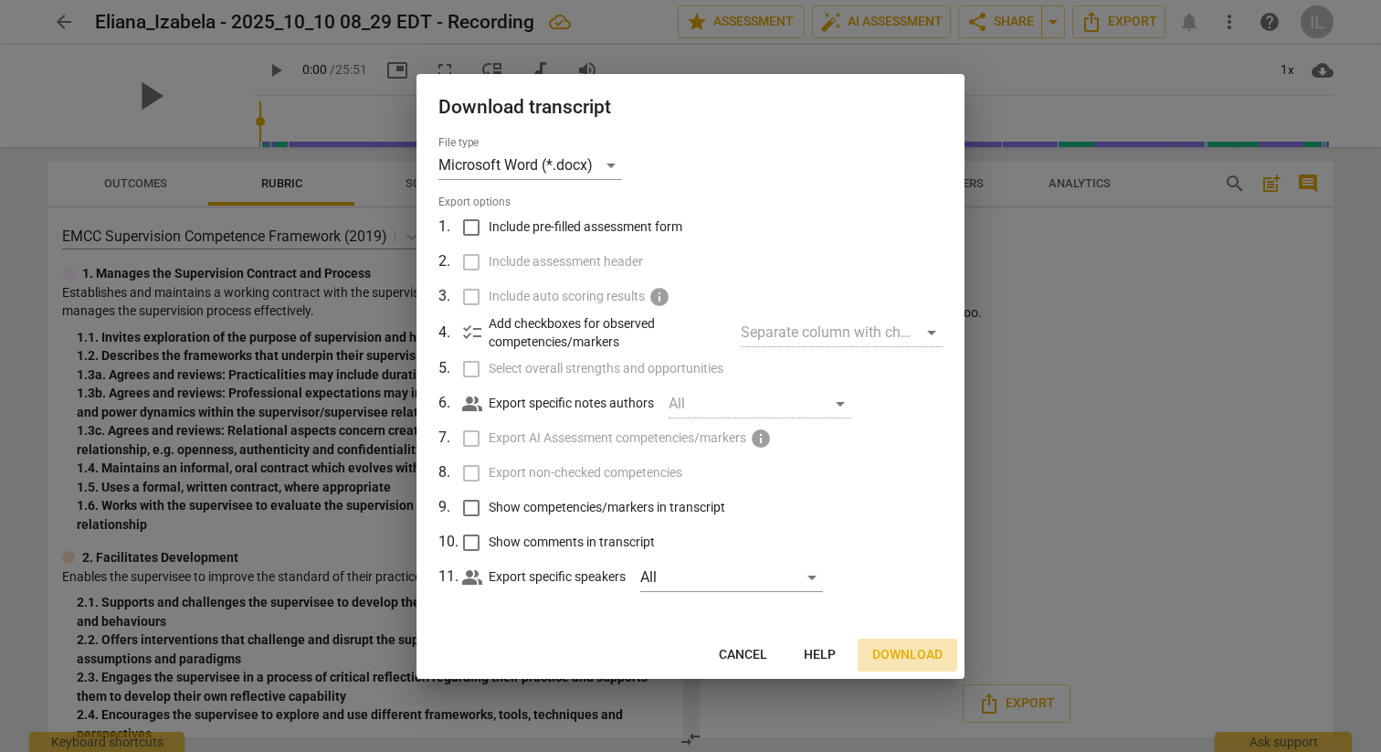
click at [904, 650] on span "Download" at bounding box center [907, 655] width 70 height 18
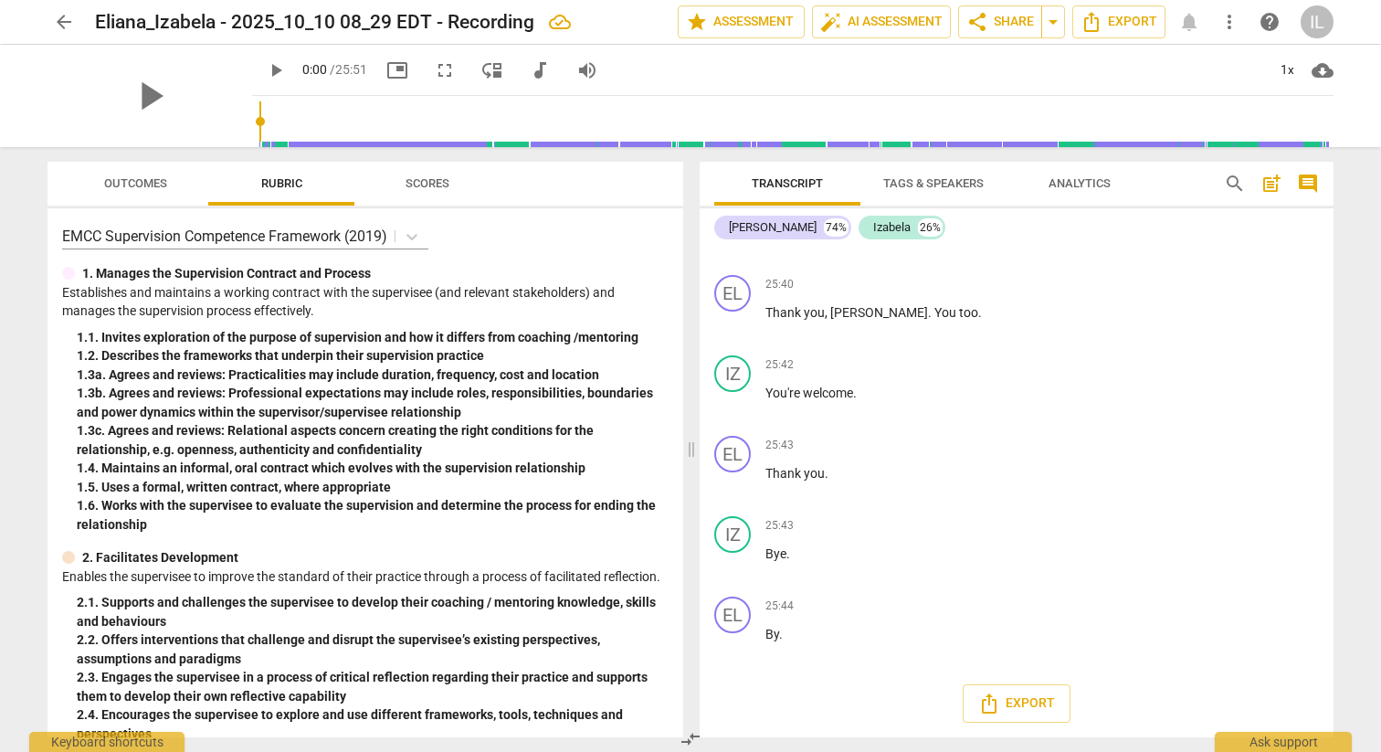
click at [1229, 24] on span "more_vert" at bounding box center [1230, 22] width 22 height 22
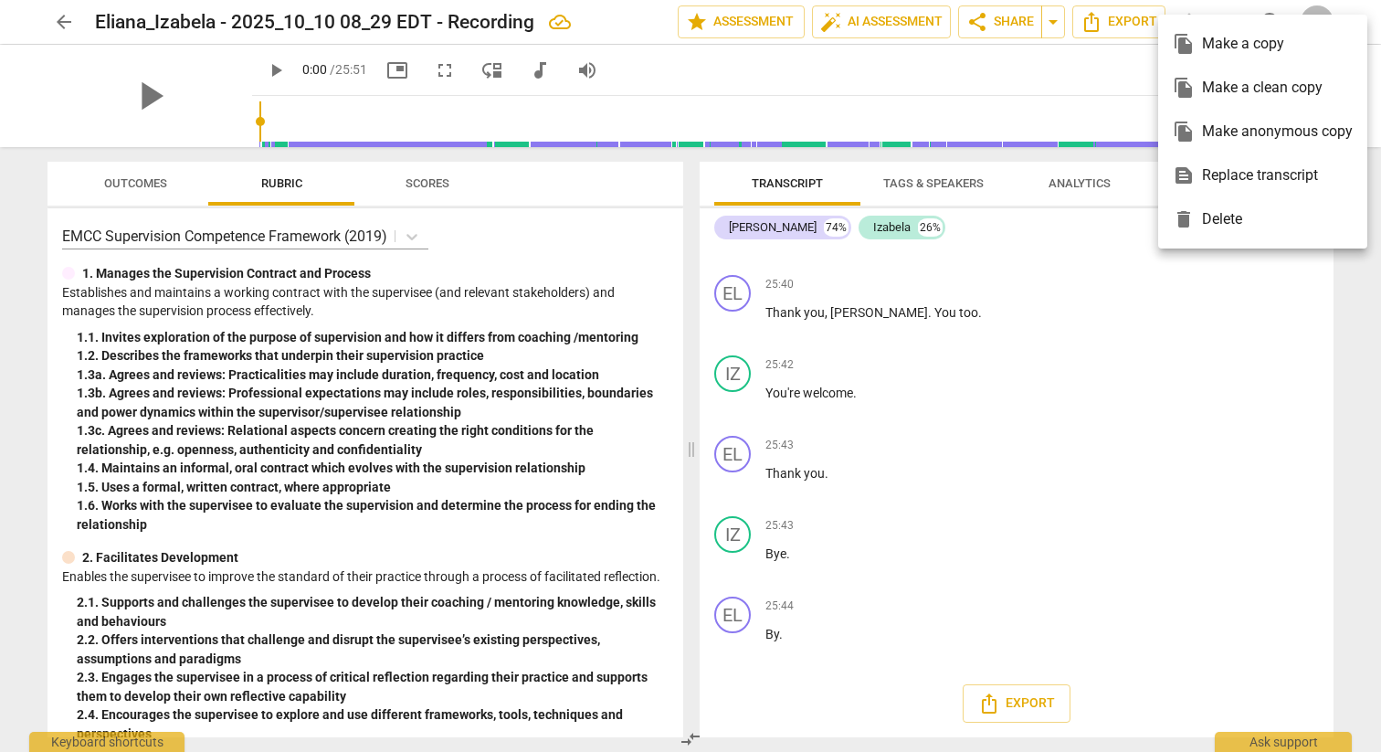
click at [1111, 21] on div at bounding box center [690, 376] width 1381 height 752
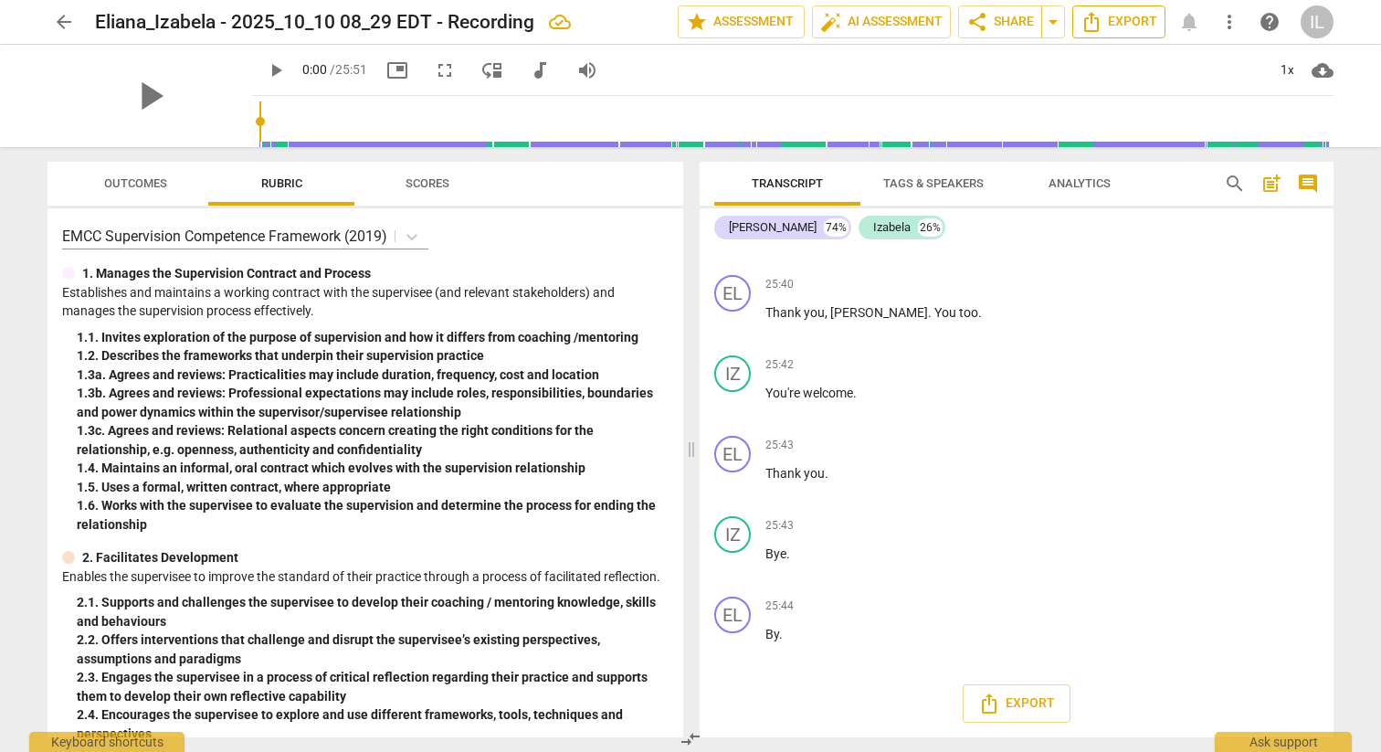
click at [1103, 22] on icon "Export" at bounding box center [1092, 22] width 22 height 22
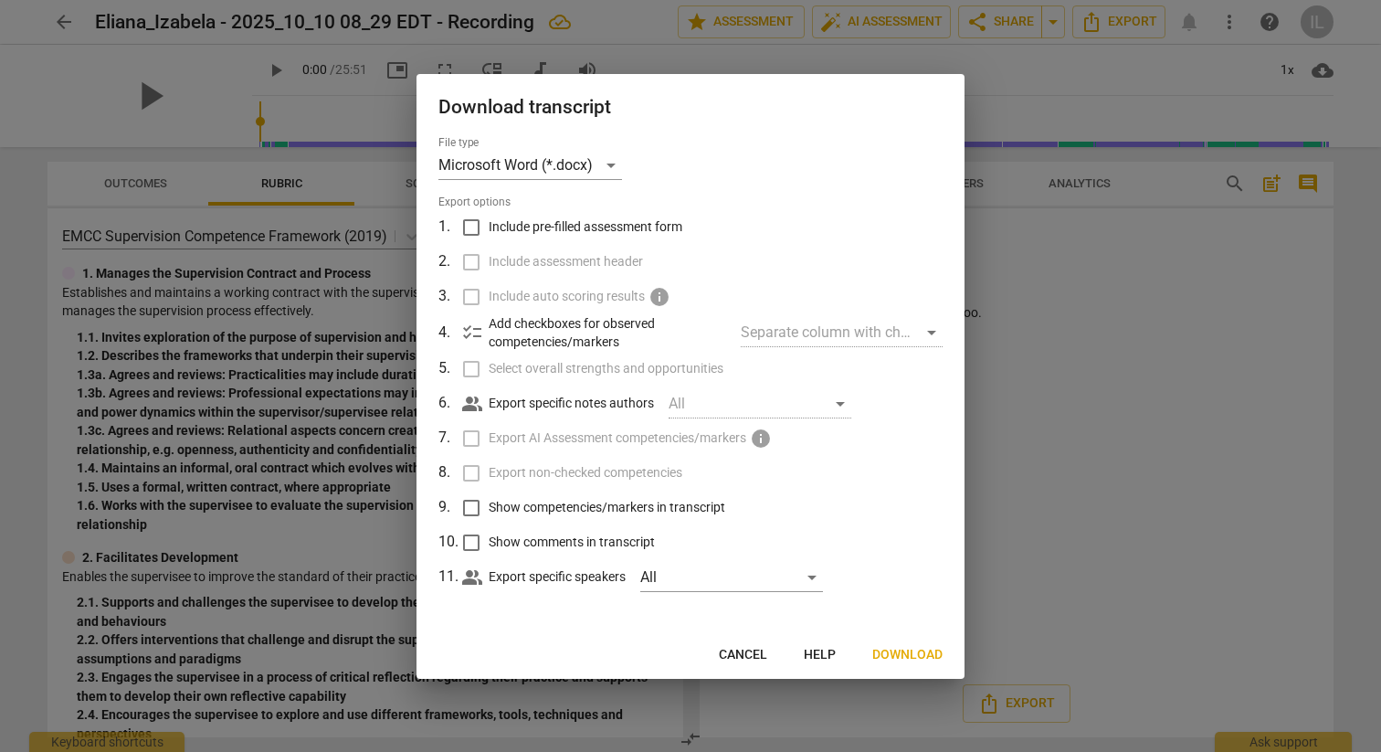
click at [743, 650] on span "Cancel" at bounding box center [743, 655] width 48 height 18
